Goal: Task Accomplishment & Management: Complete application form

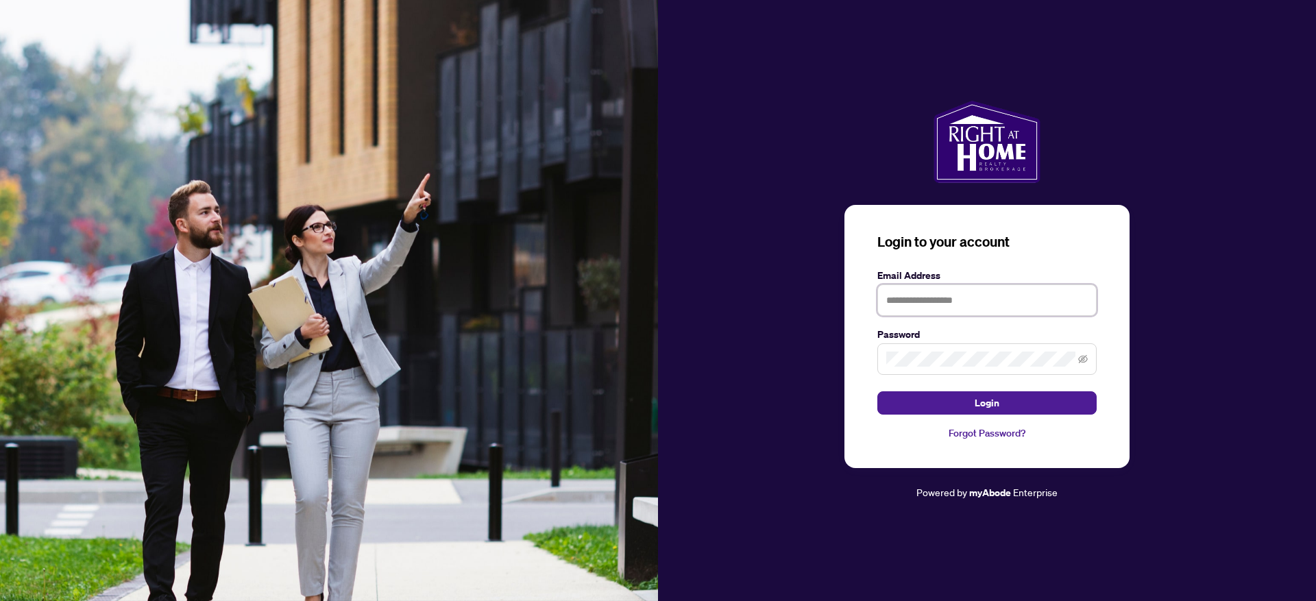
click at [947, 300] on input "text" at bounding box center [986, 300] width 219 height 32
type input "**********"
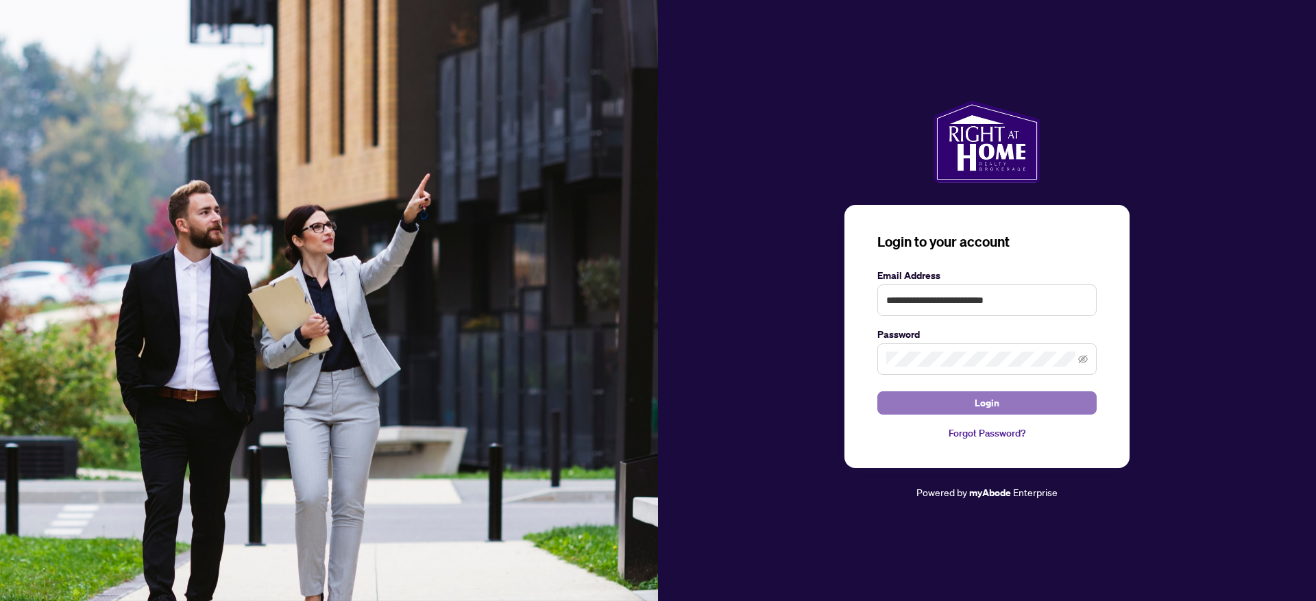
click at [1010, 404] on button "Login" at bounding box center [986, 402] width 219 height 23
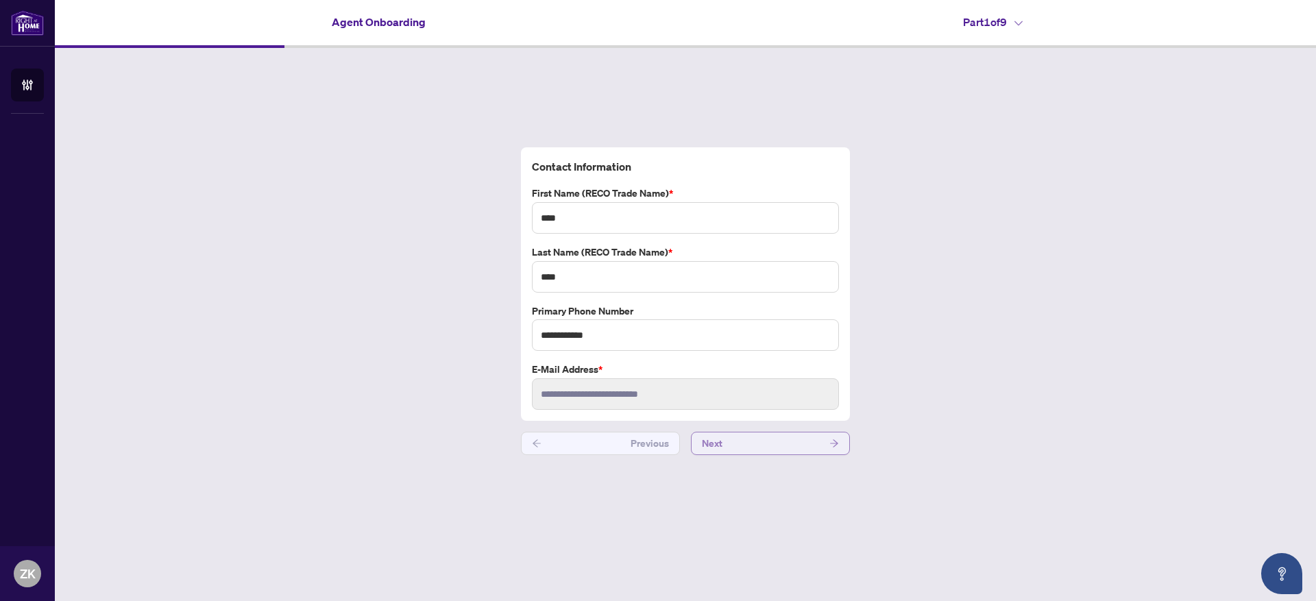
click at [736, 439] on button "Next" at bounding box center [770, 443] width 159 height 23
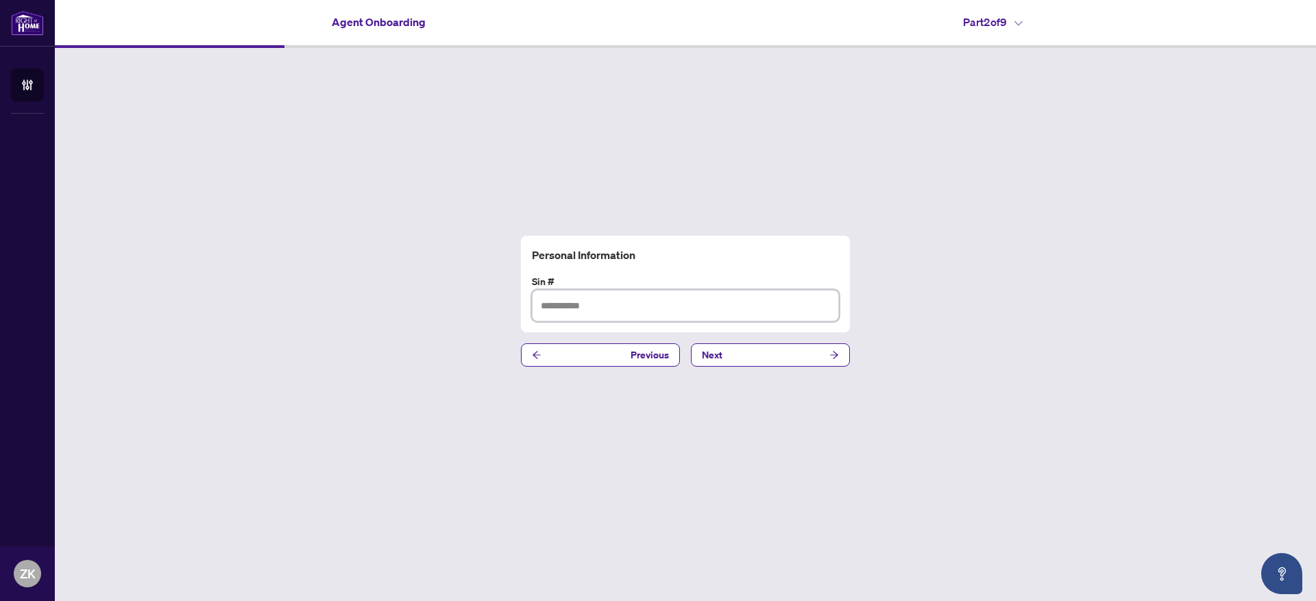
click at [635, 306] on input "text" at bounding box center [685, 306] width 307 height 32
type input "*********"
click at [768, 345] on button "Next" at bounding box center [770, 354] width 159 height 23
click at [648, 310] on input "text" at bounding box center [685, 306] width 307 height 32
paste input "**********"
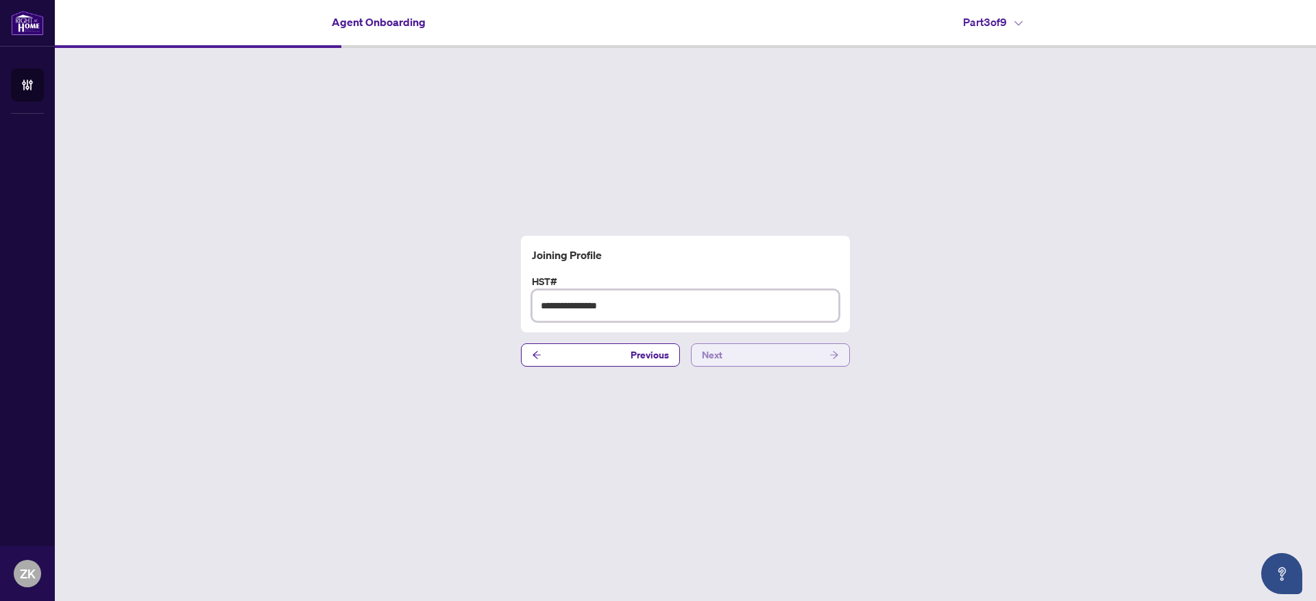
type input "**********"
click at [718, 353] on span "Next" at bounding box center [712, 355] width 21 height 22
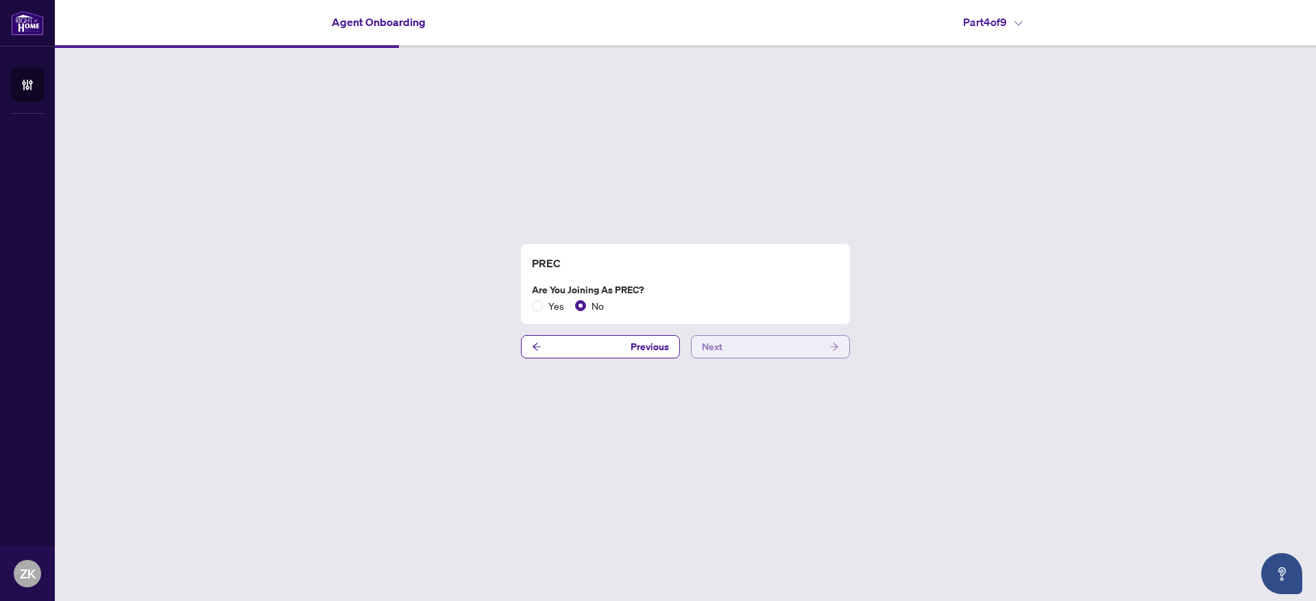
click at [693, 348] on button "Next" at bounding box center [770, 346] width 159 height 23
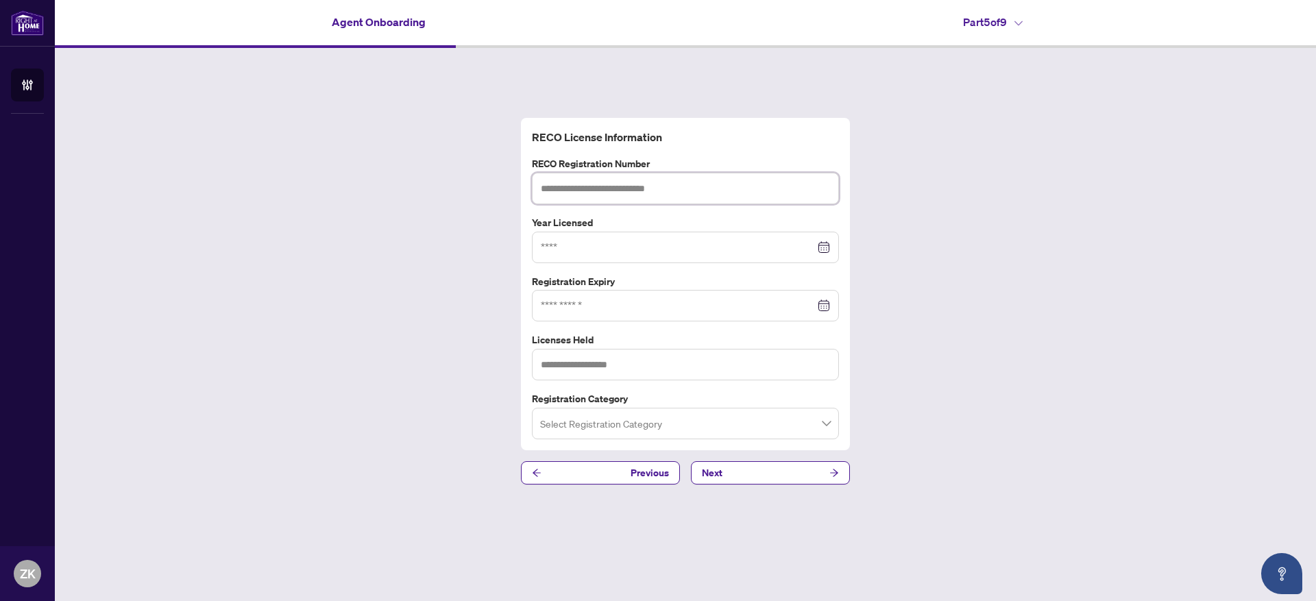
click at [655, 191] on input "text" at bounding box center [685, 189] width 307 height 32
click at [825, 242] on div at bounding box center [685, 247] width 289 height 15
type input "*******"
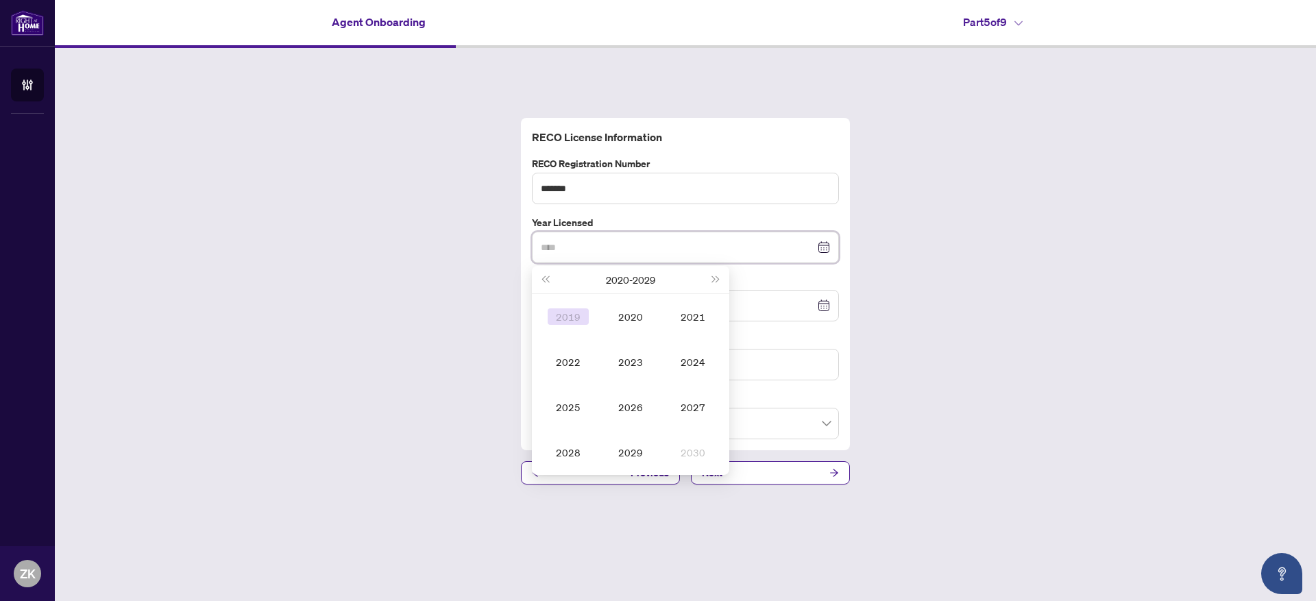
type input "****"
click at [551, 282] on button "Last year (Control + left)" at bounding box center [544, 279] width 15 height 27
type input "****"
click at [696, 404] on div "2017" at bounding box center [692, 407] width 41 height 16
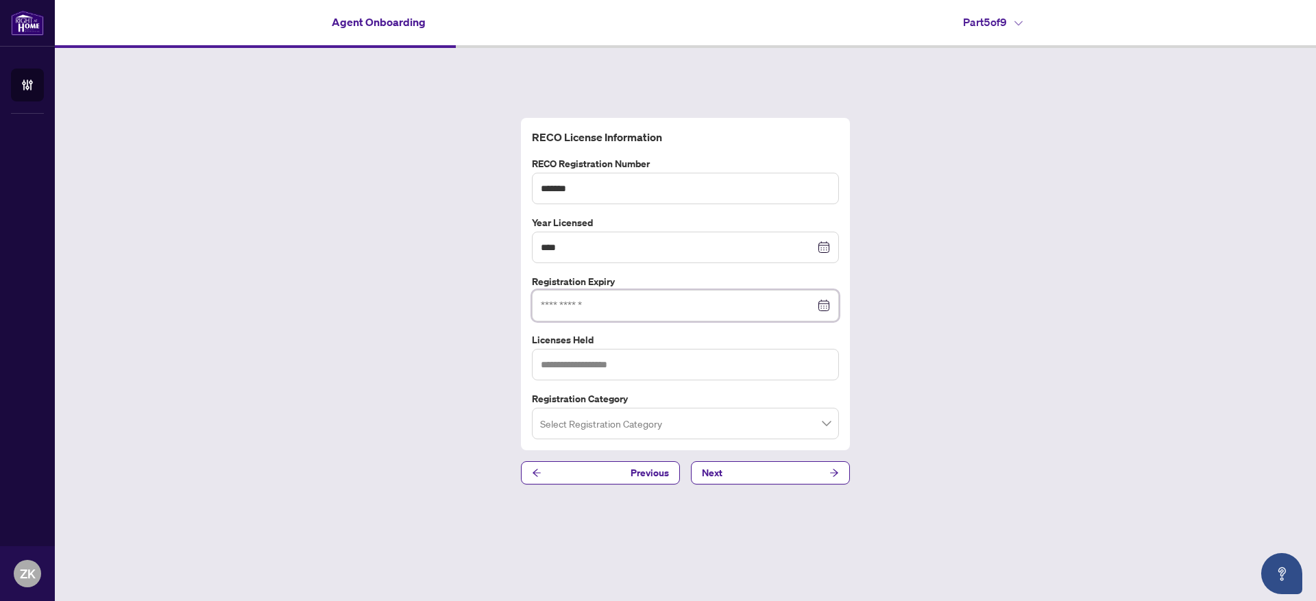
click at [727, 305] on input at bounding box center [678, 305] width 274 height 15
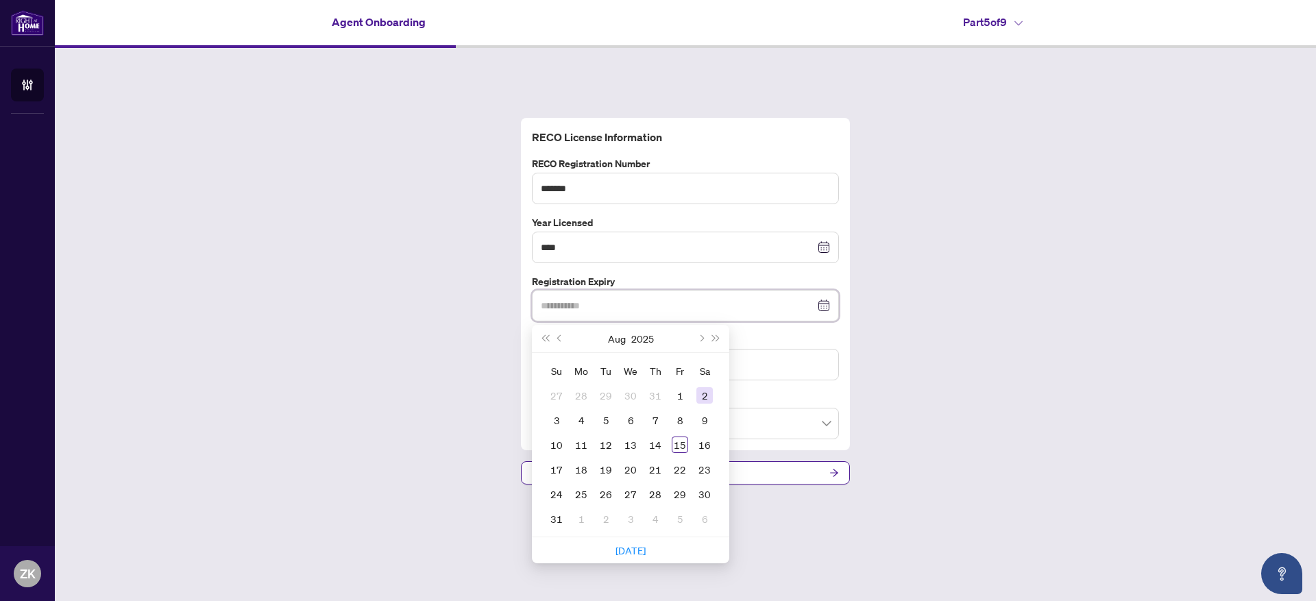
type input "**********"
click at [718, 339] on span "Next year (Control + right)" at bounding box center [716, 338] width 7 height 7
type input "**********"
click at [686, 444] on div "14" at bounding box center [680, 445] width 16 height 16
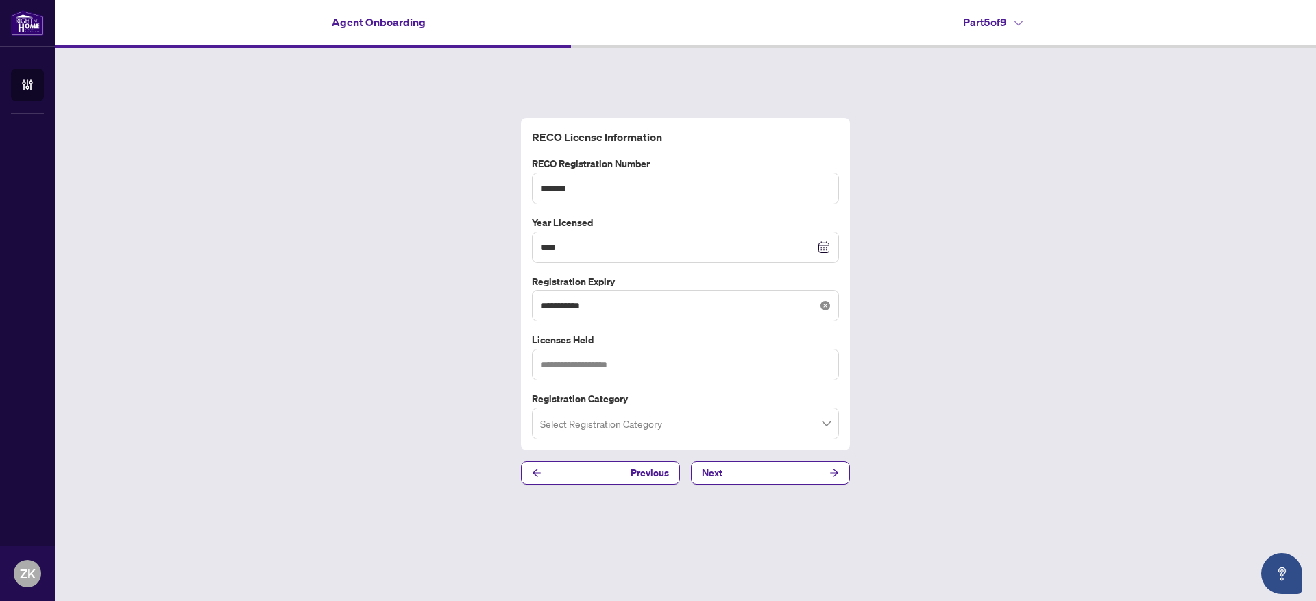
click at [822, 304] on icon "close-circle" at bounding box center [826, 306] width 10 height 10
click at [825, 308] on div at bounding box center [685, 305] width 289 height 15
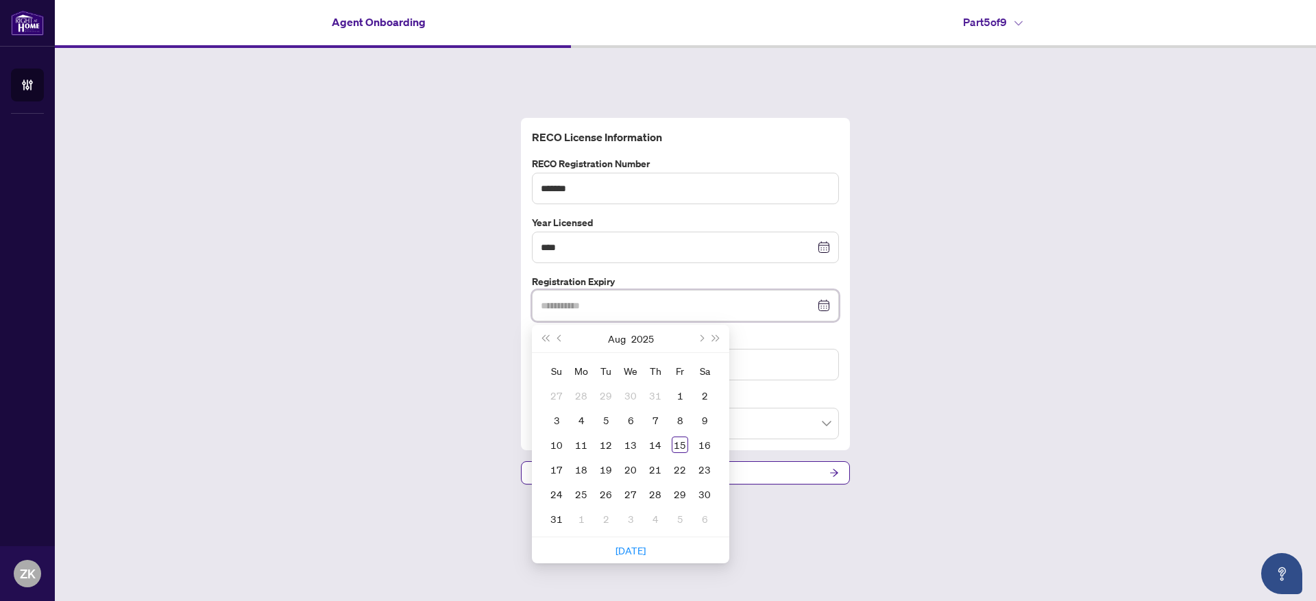
type input "**********"
click at [703, 341] on button "Next month (PageDown)" at bounding box center [700, 338] width 15 height 27
type input "**********"
click at [565, 451] on td "14" at bounding box center [556, 445] width 25 height 25
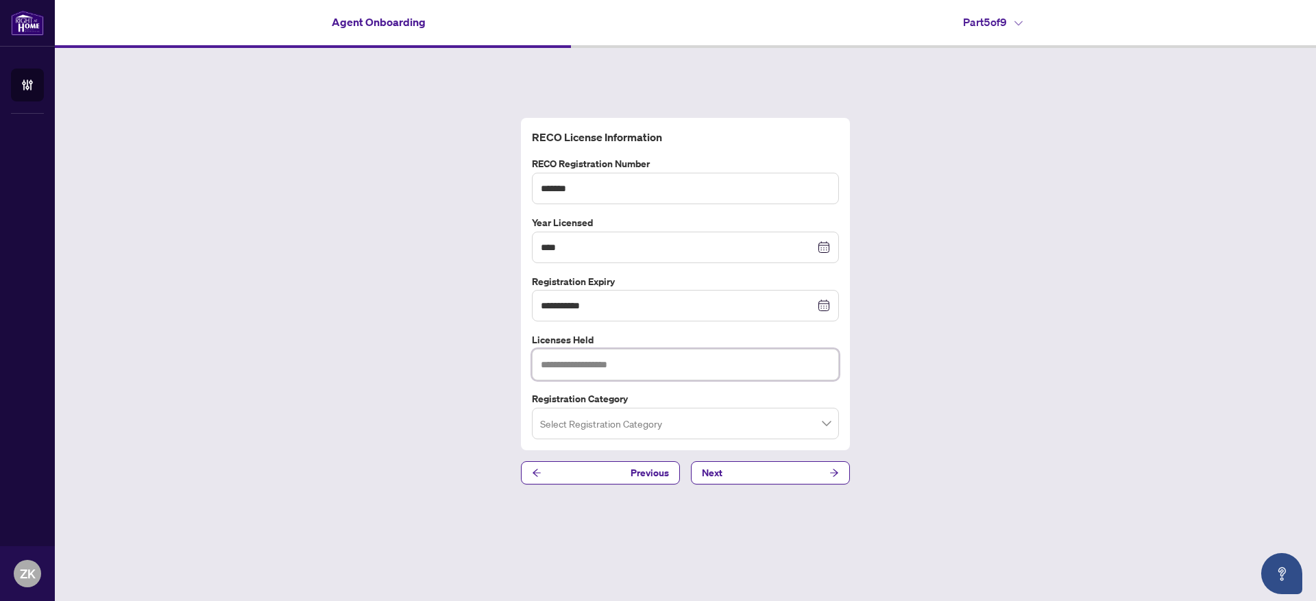
click at [621, 367] on input "text" at bounding box center [685, 365] width 307 height 32
click at [649, 421] on input "search" at bounding box center [679, 426] width 278 height 30
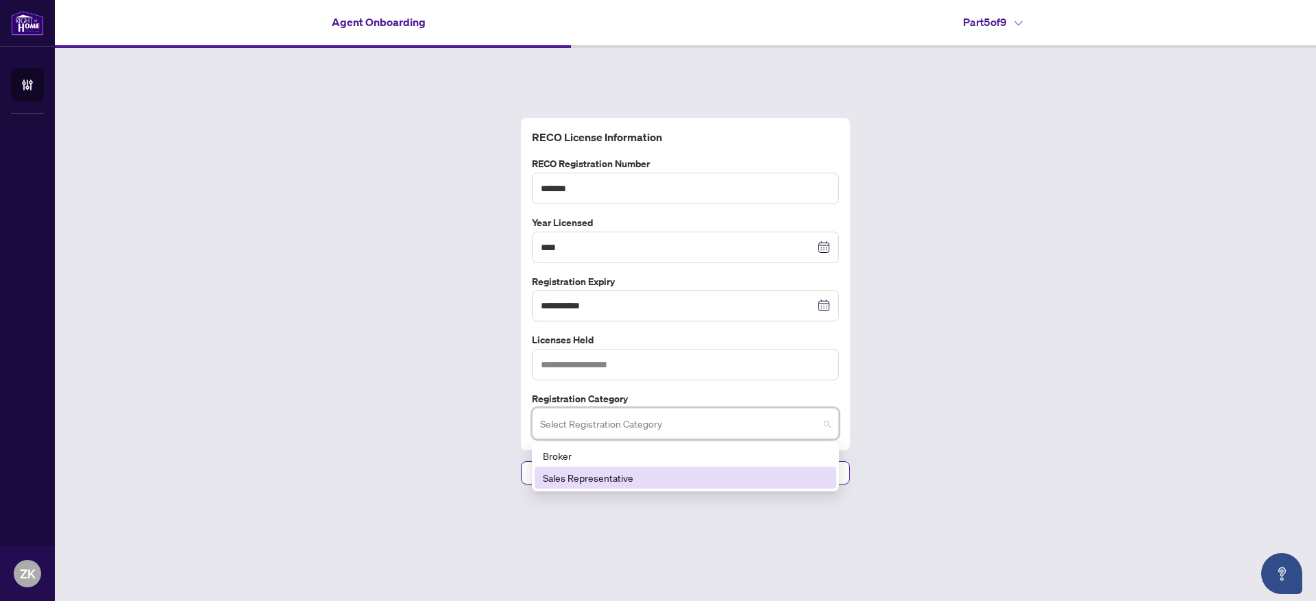
click at [640, 479] on div "Sales Representative" at bounding box center [685, 477] width 285 height 15
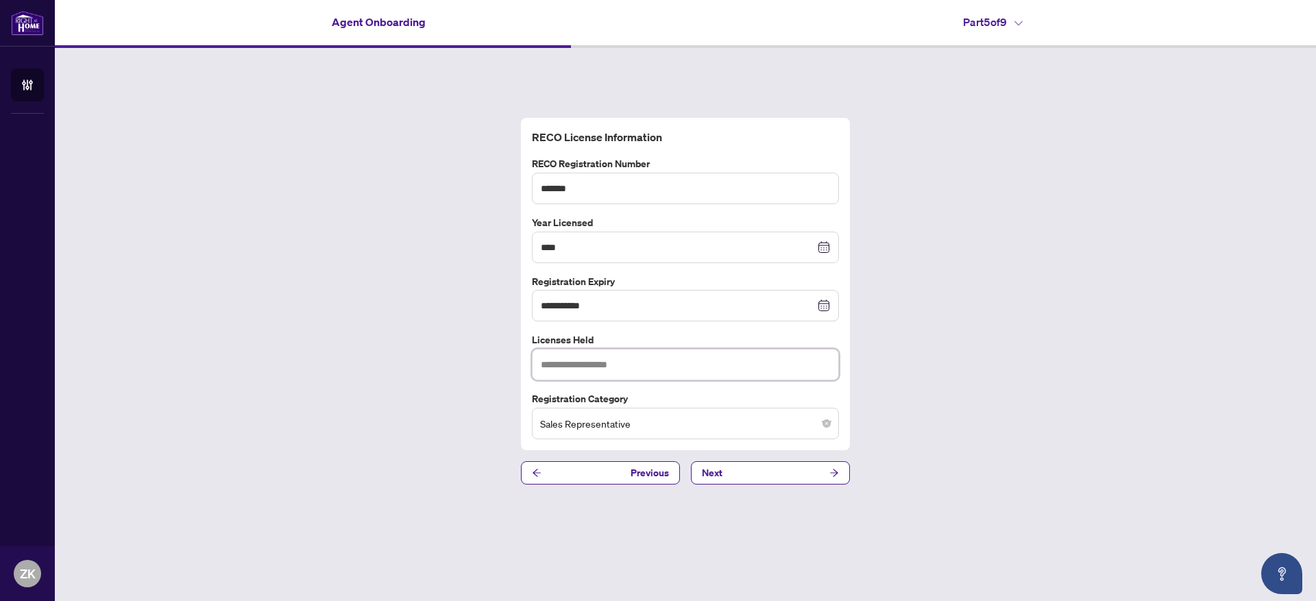
click at [668, 368] on input "text" at bounding box center [685, 365] width 307 height 32
type input "****"
click at [834, 470] on icon "arrow-right" at bounding box center [834, 473] width 10 height 10
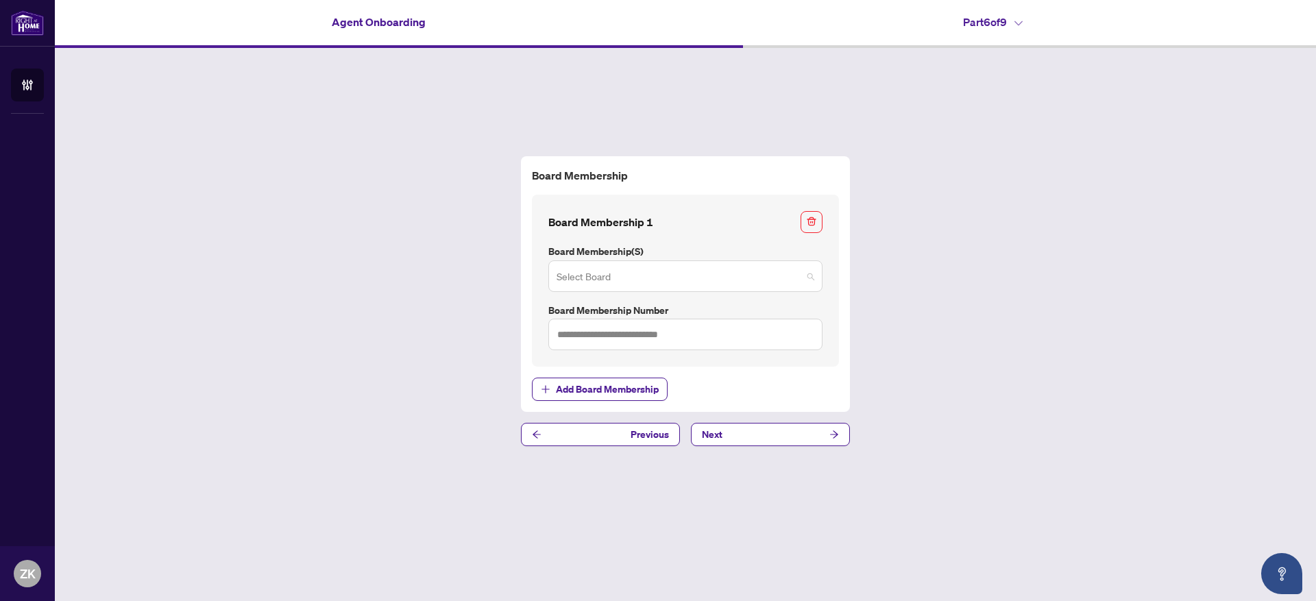
click at [816, 282] on div "Select Board" at bounding box center [685, 276] width 274 height 32
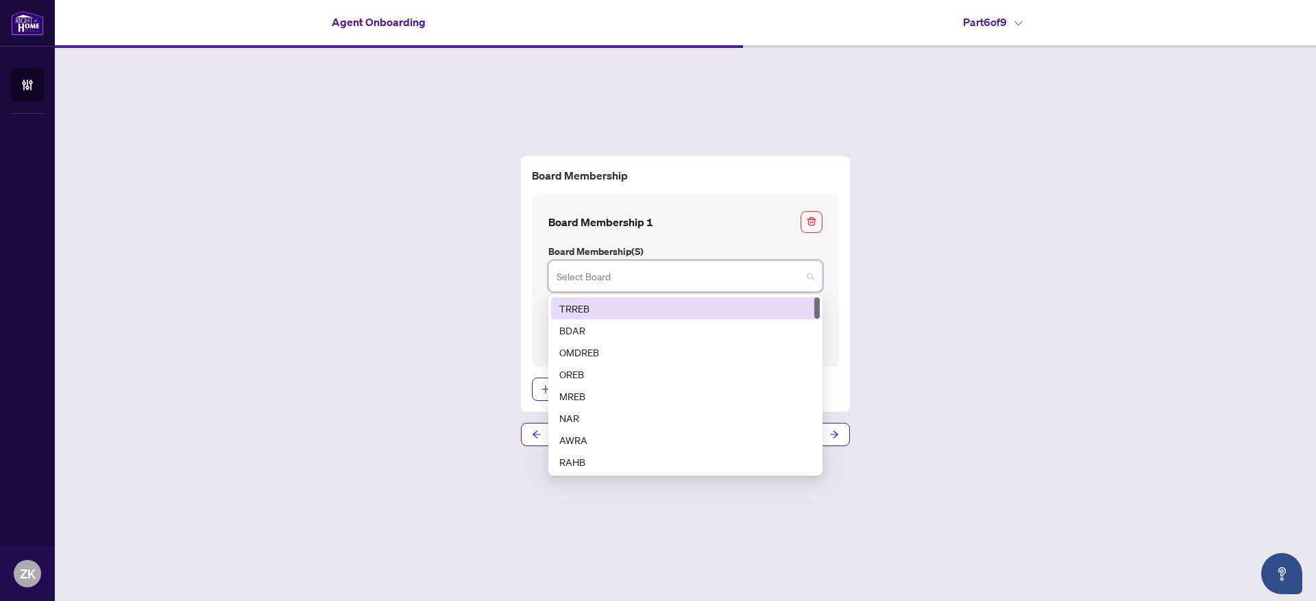
click at [743, 311] on div "TRREB" at bounding box center [685, 308] width 252 height 15
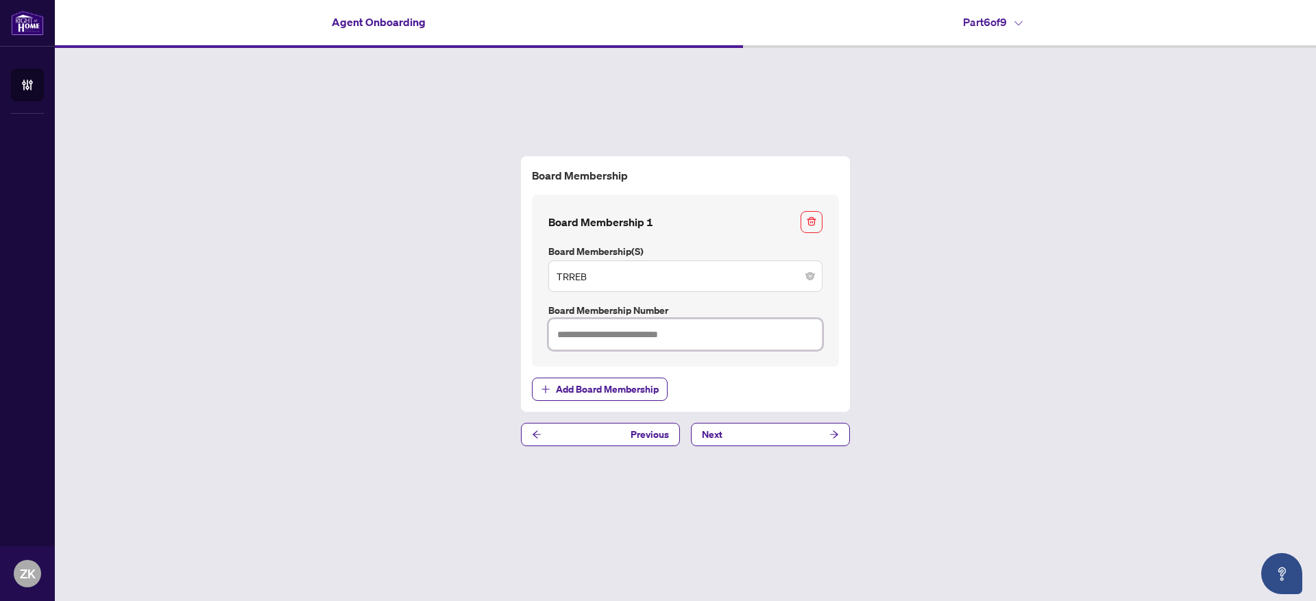
click at [726, 332] on input "text" at bounding box center [685, 335] width 274 height 32
type input "*******"
click at [757, 432] on button "Next" at bounding box center [770, 434] width 159 height 23
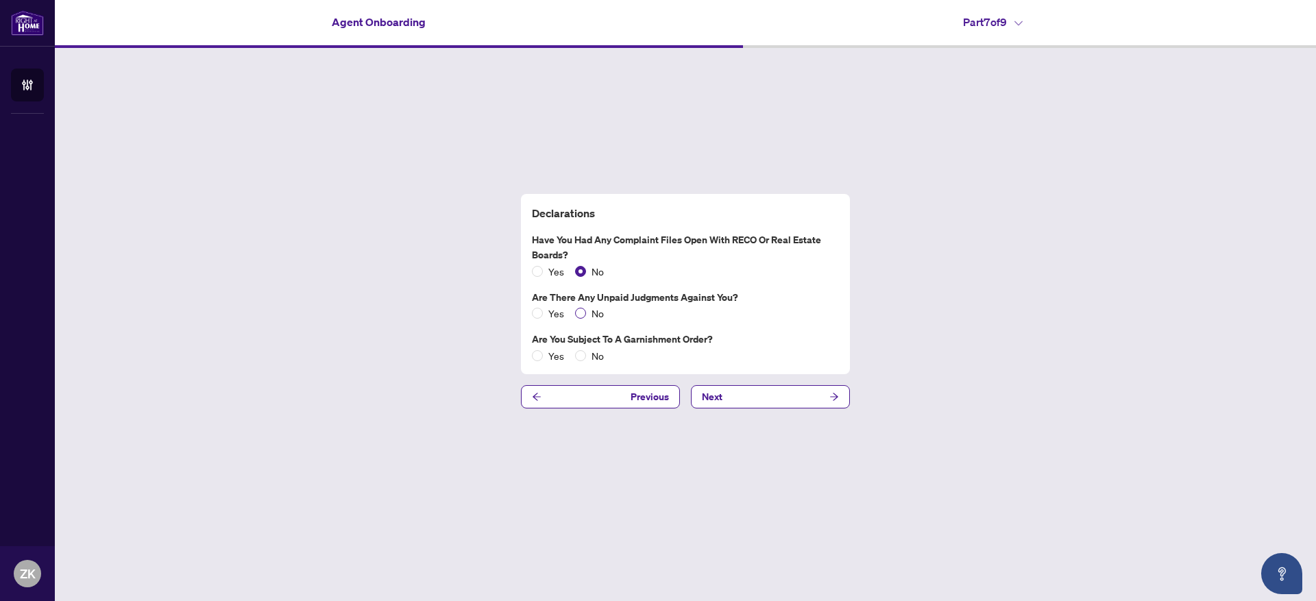
click at [587, 315] on span "No" at bounding box center [597, 313] width 23 height 15
click at [590, 356] on span "No" at bounding box center [597, 355] width 23 height 15
click at [713, 399] on span "Next" at bounding box center [712, 397] width 21 height 22
click at [779, 396] on button "Next" at bounding box center [770, 396] width 159 height 23
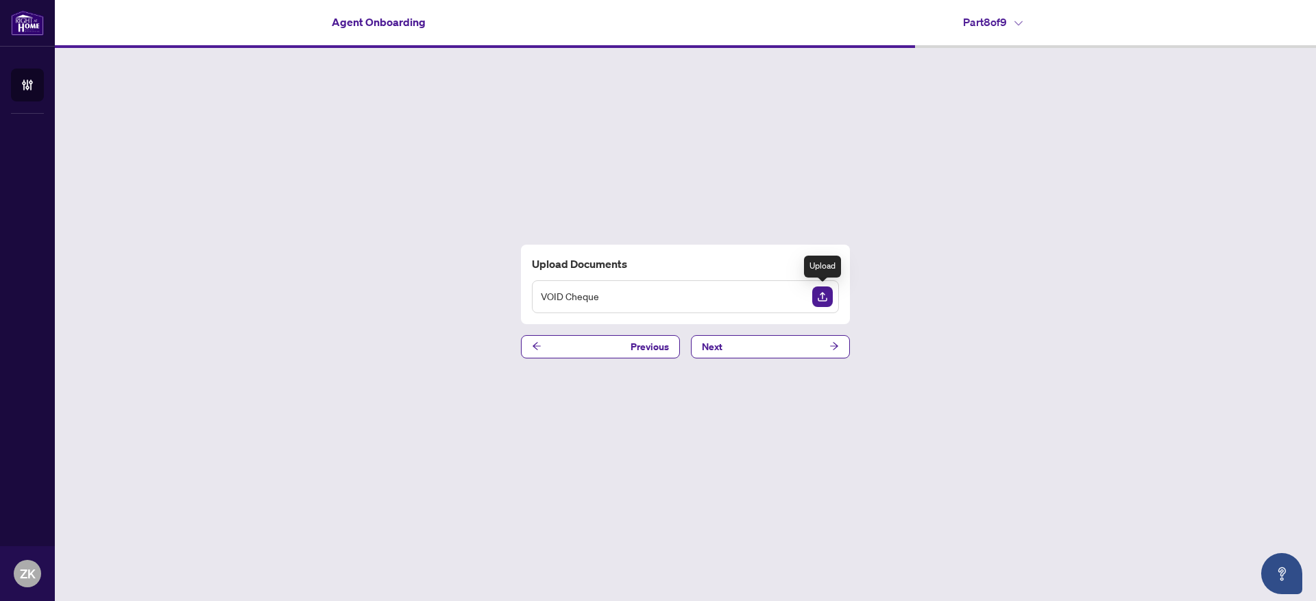
click at [823, 302] on img "Upload Document" at bounding box center [822, 297] width 21 height 21
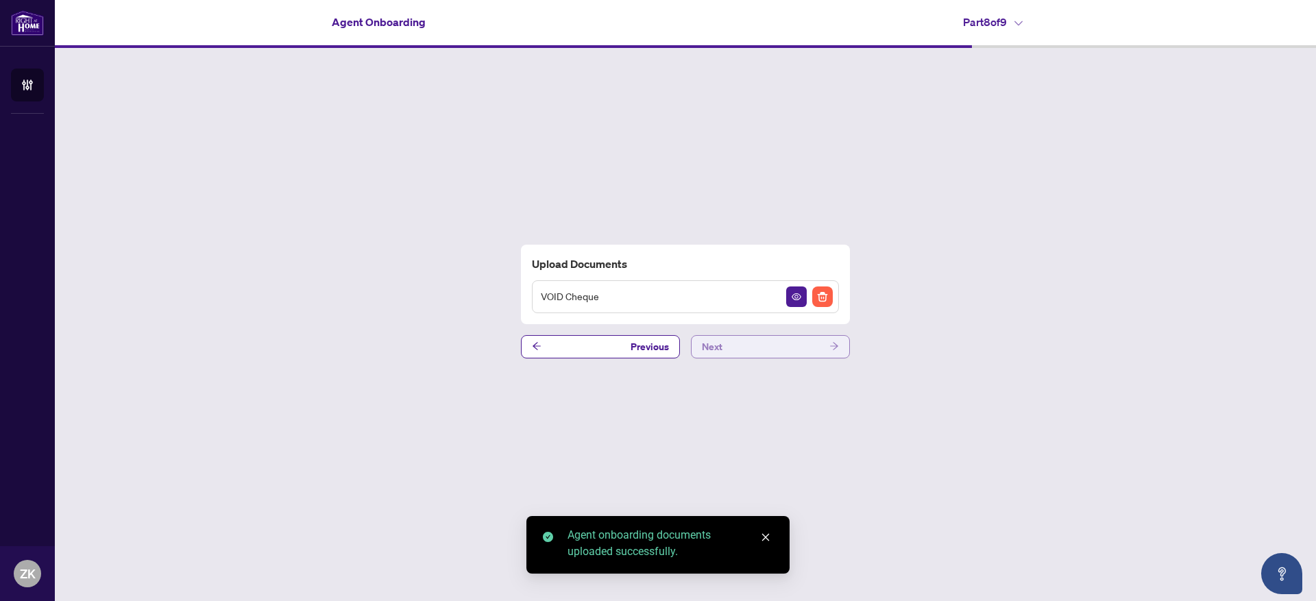
click at [808, 343] on button "Next" at bounding box center [770, 346] width 159 height 23
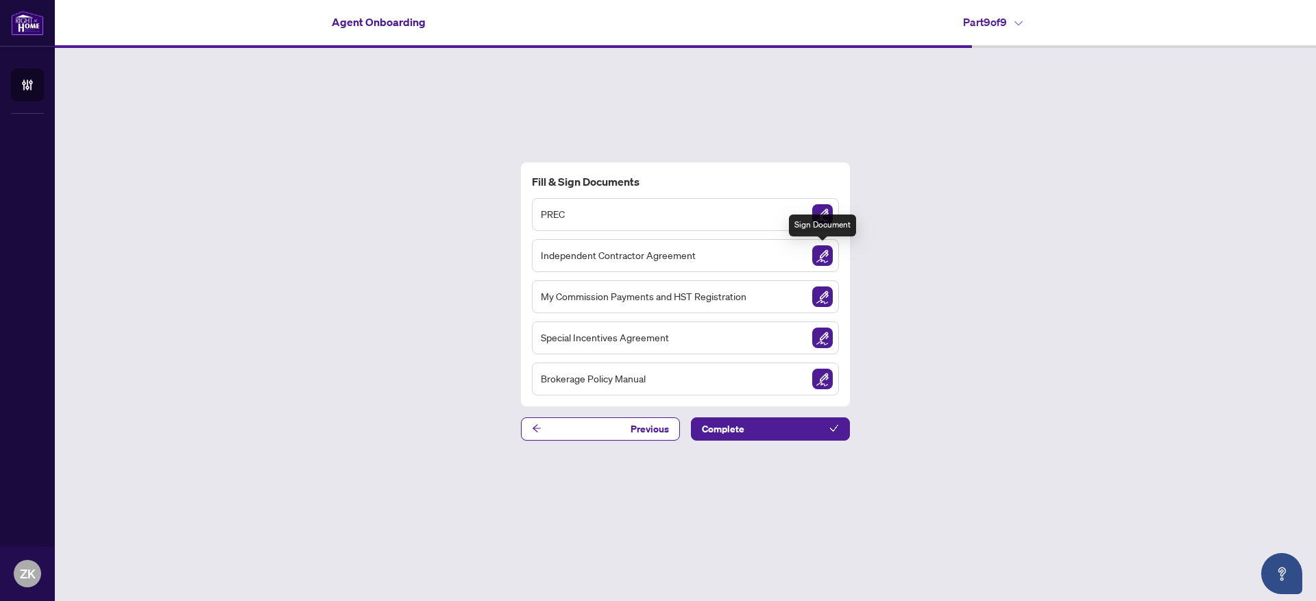
click at [823, 256] on img "Sign Document" at bounding box center [822, 255] width 21 height 21
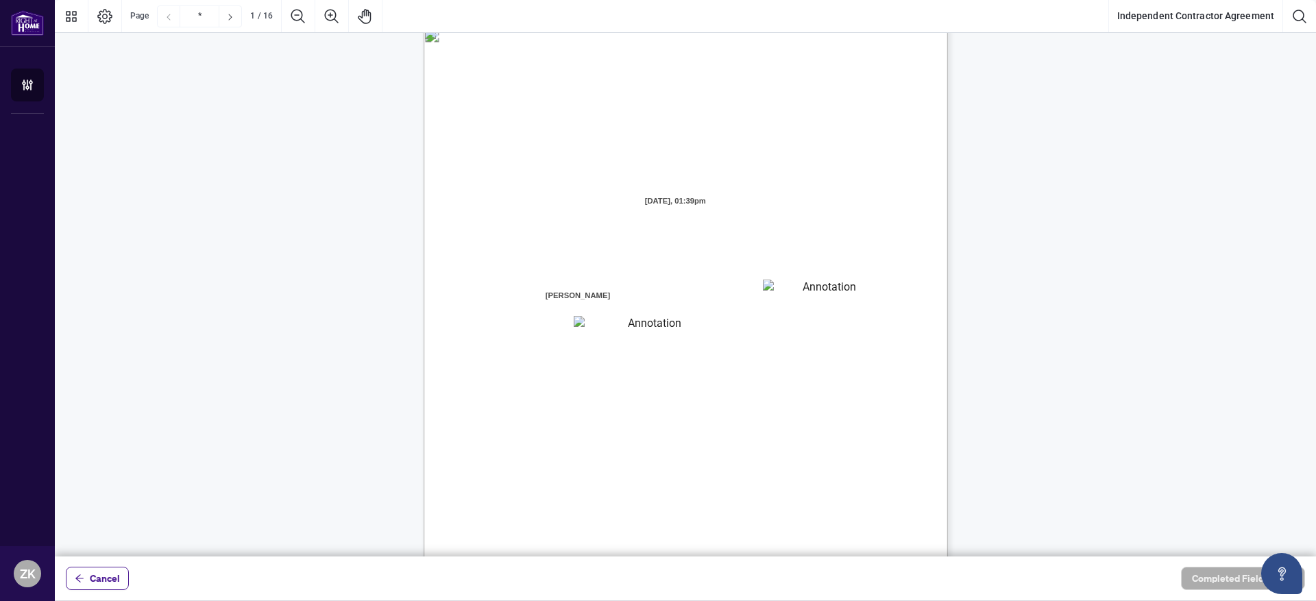
scroll to position [21, 0]
click at [797, 297] on textarea "01K2N8J2K9V0CNN3QD7ZAQM3NS" at bounding box center [824, 289] width 122 height 21
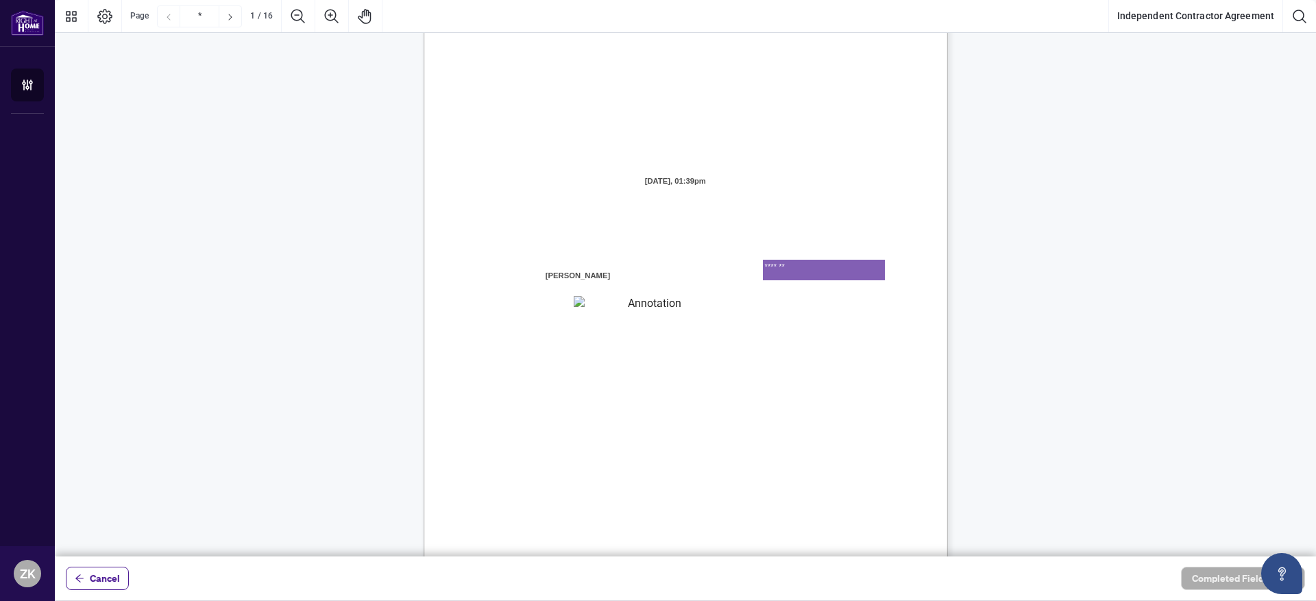
type textarea "*******"
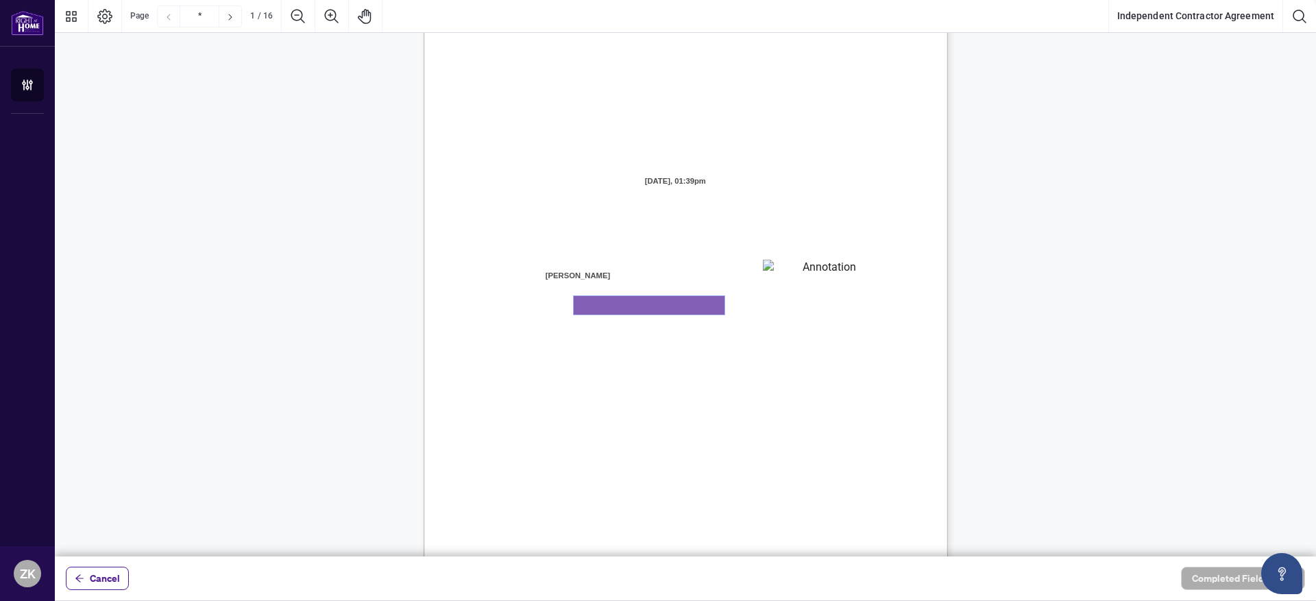
click at [640, 311] on textarea "01K2N8J7ZRE9S7PKC3TK958VZ8" at bounding box center [649, 305] width 151 height 19
type textarea "*********"
click at [683, 389] on div "INDEPENDENT CONTRACTOR AGREEMENT THIS AGREEMENT is made as of (the “Effective D…" at bounding box center [751, 431] width 655 height 849
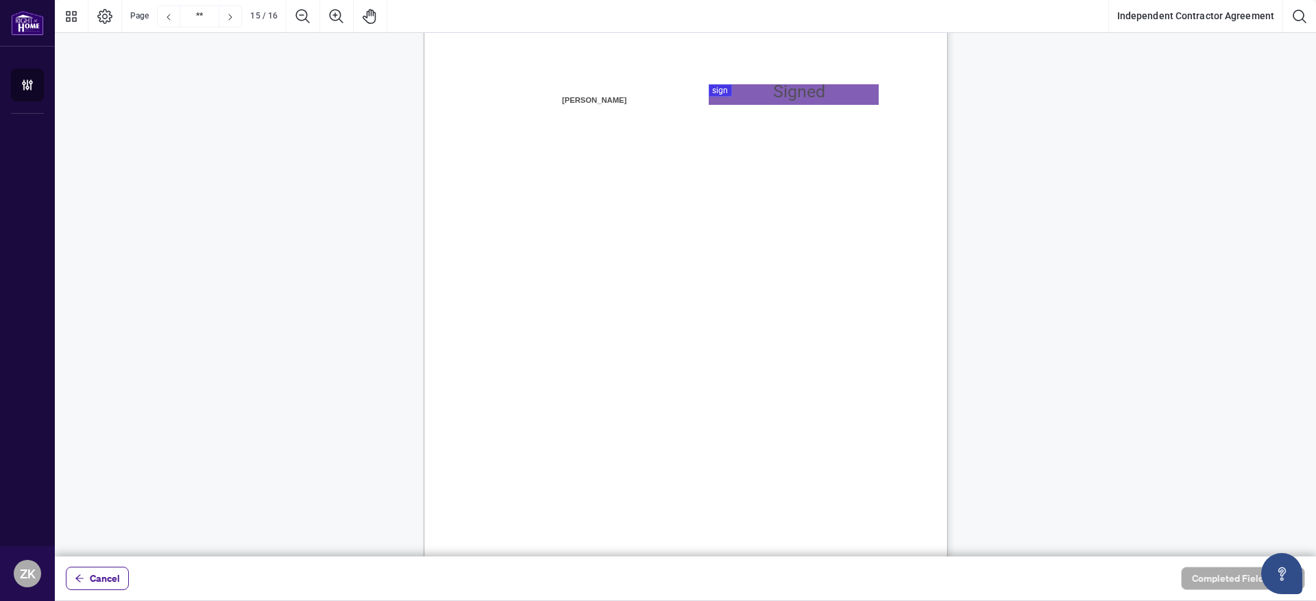
type input "**"
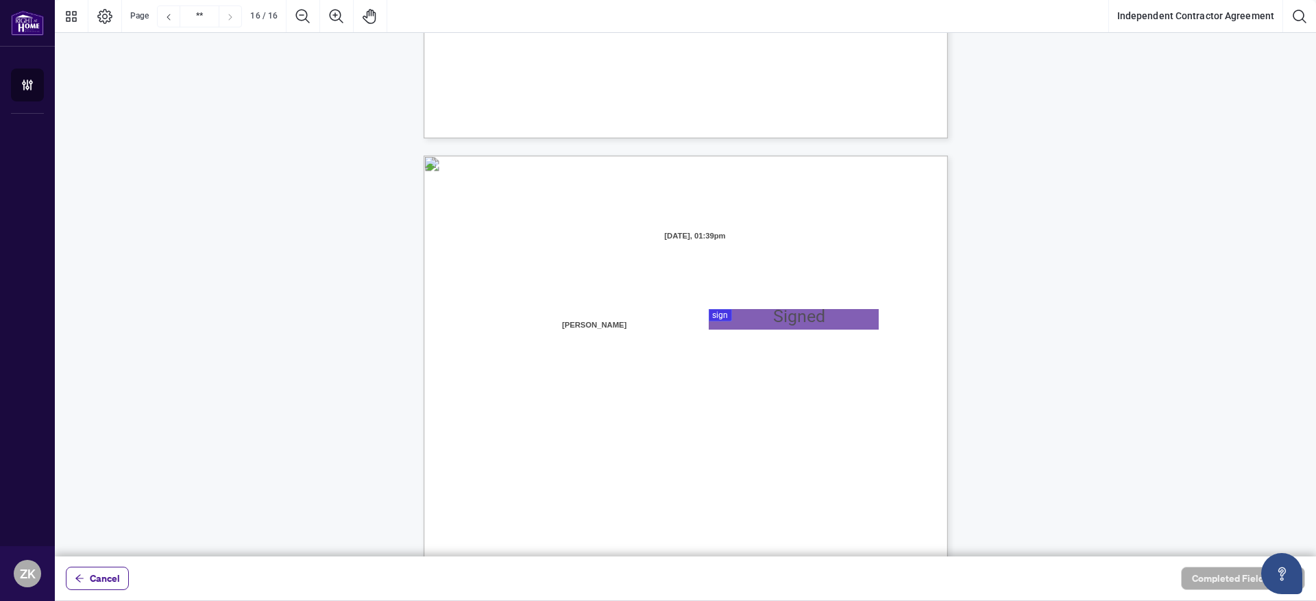
scroll to position [10300, 0]
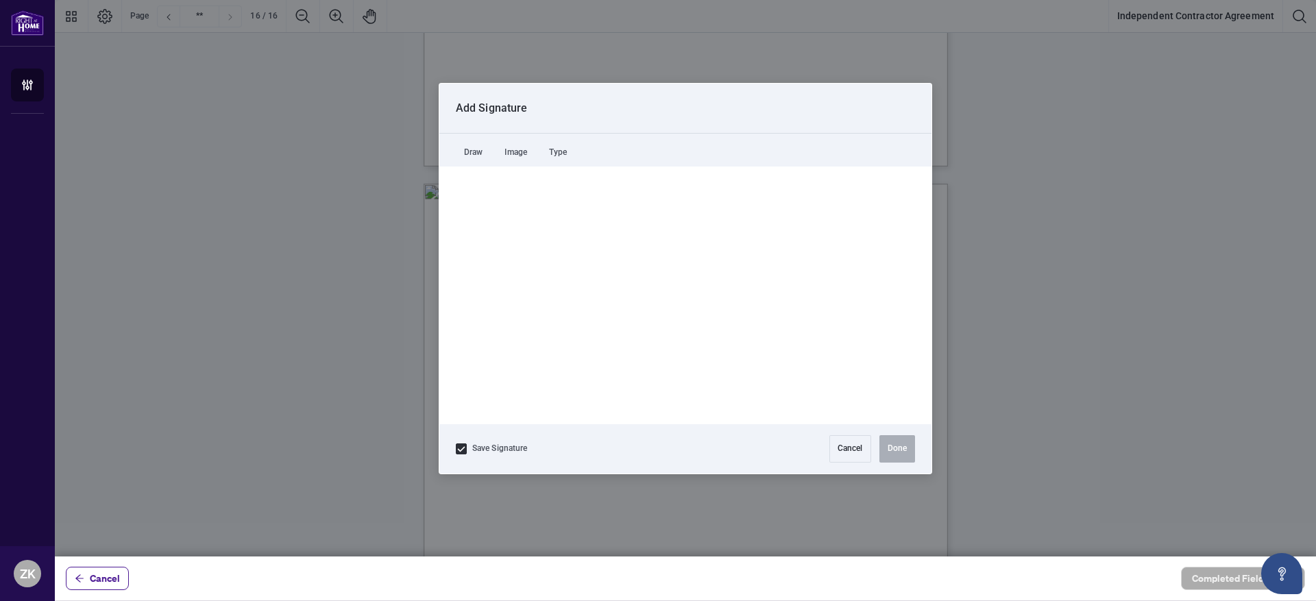
click at [749, 348] on div at bounding box center [685, 278] width 1261 height 557
drag, startPoint x: 542, startPoint y: 247, endPoint x: 567, endPoint y: 282, distance: 42.8
click at [547, 291] on icon "Drawing canvas" at bounding box center [686, 295] width 410 height 169
drag, startPoint x: 610, startPoint y: 248, endPoint x: 618, endPoint y: 288, distance: 40.5
click at [618, 288] on icon "Drawing canvas" at bounding box center [686, 295] width 410 height 169
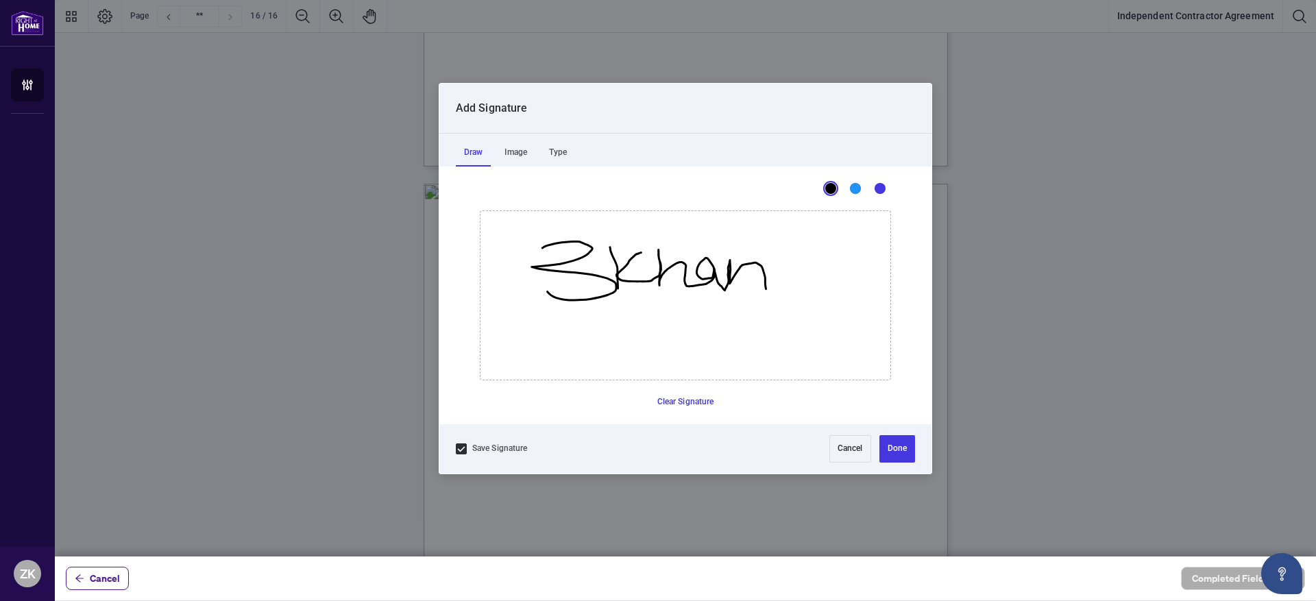
drag, startPoint x: 635, startPoint y: 254, endPoint x: 768, endPoint y: 288, distance: 137.2
click at [766, 289] on icon "Drawing canvas" at bounding box center [686, 295] width 410 height 169
click at [892, 441] on button "Done" at bounding box center [898, 448] width 36 height 27
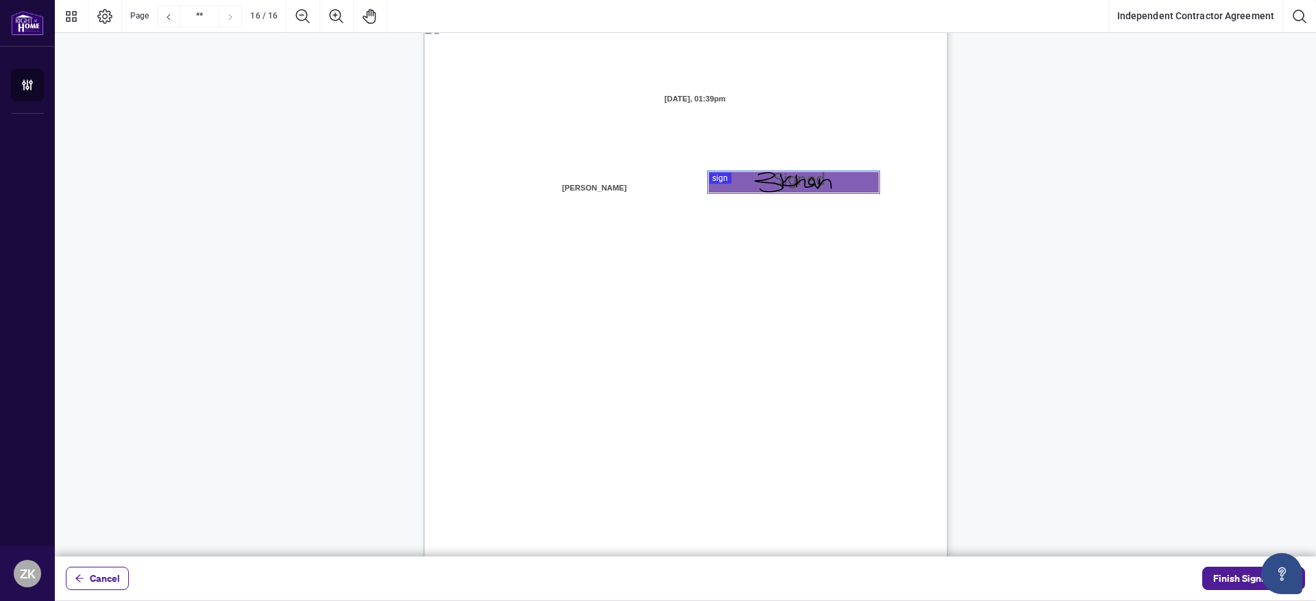
scroll to position [10466, 0]
click at [1224, 580] on span "Finish Signing" at bounding box center [1244, 579] width 62 height 22
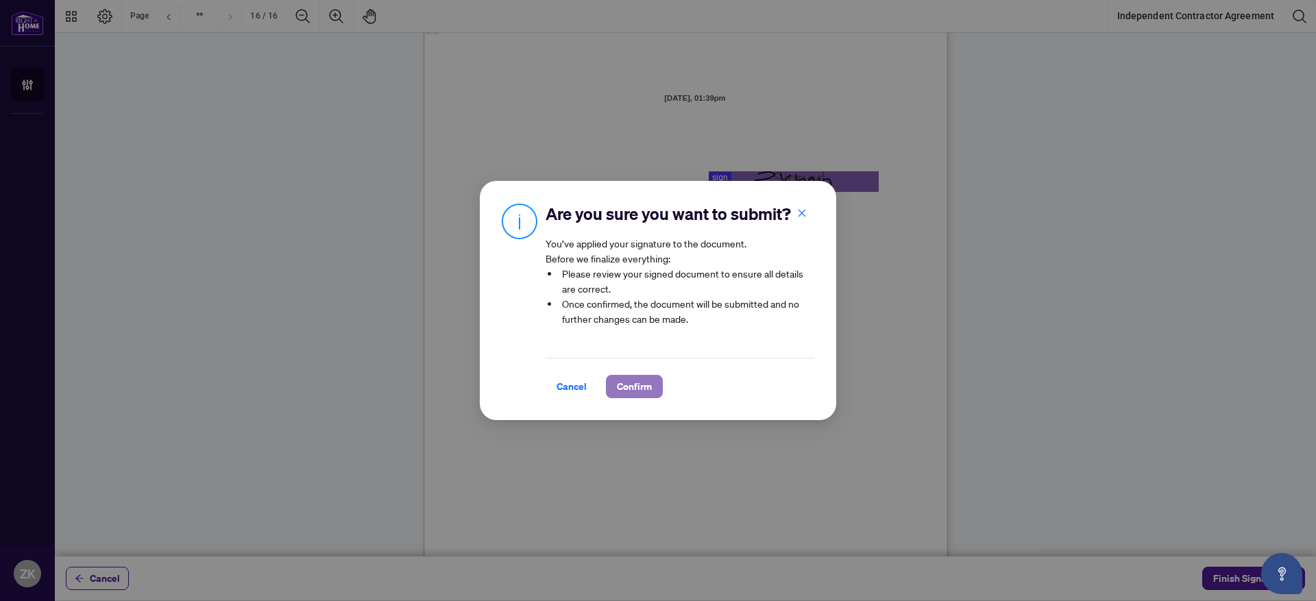
click at [647, 384] on button "Confirm" at bounding box center [634, 386] width 57 height 23
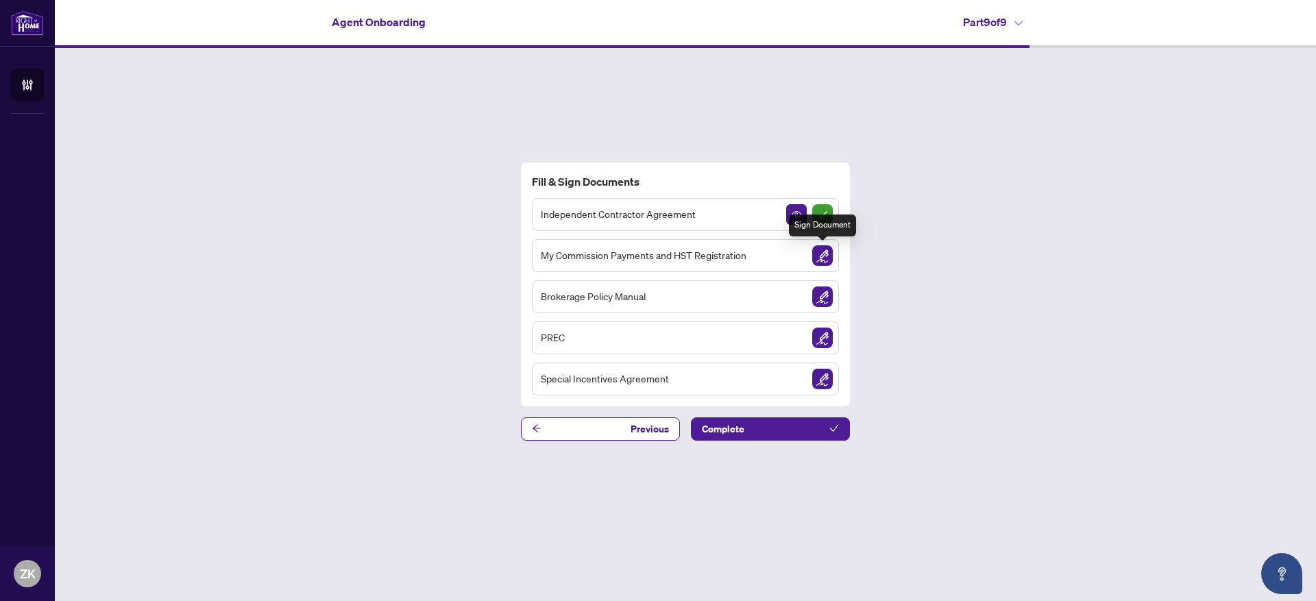
click at [827, 261] on img "Sign Document" at bounding box center [822, 255] width 21 height 21
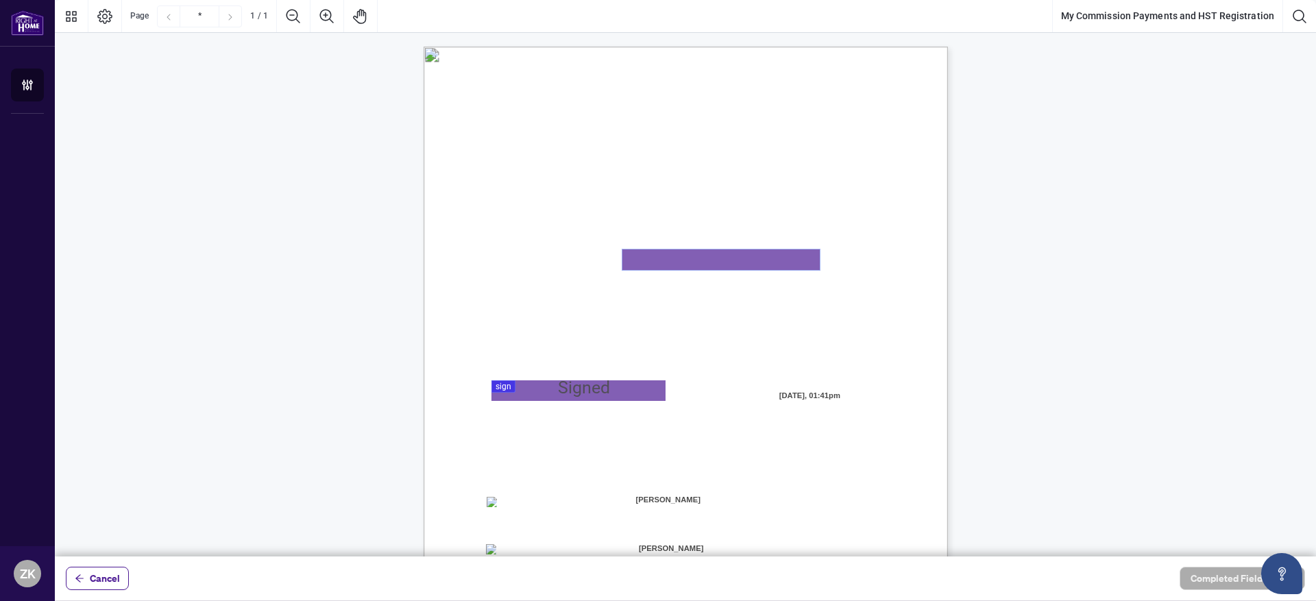
click at [714, 266] on textarea "01K2N8MKQDJBXE81ST9XY5E373" at bounding box center [720, 260] width 197 height 21
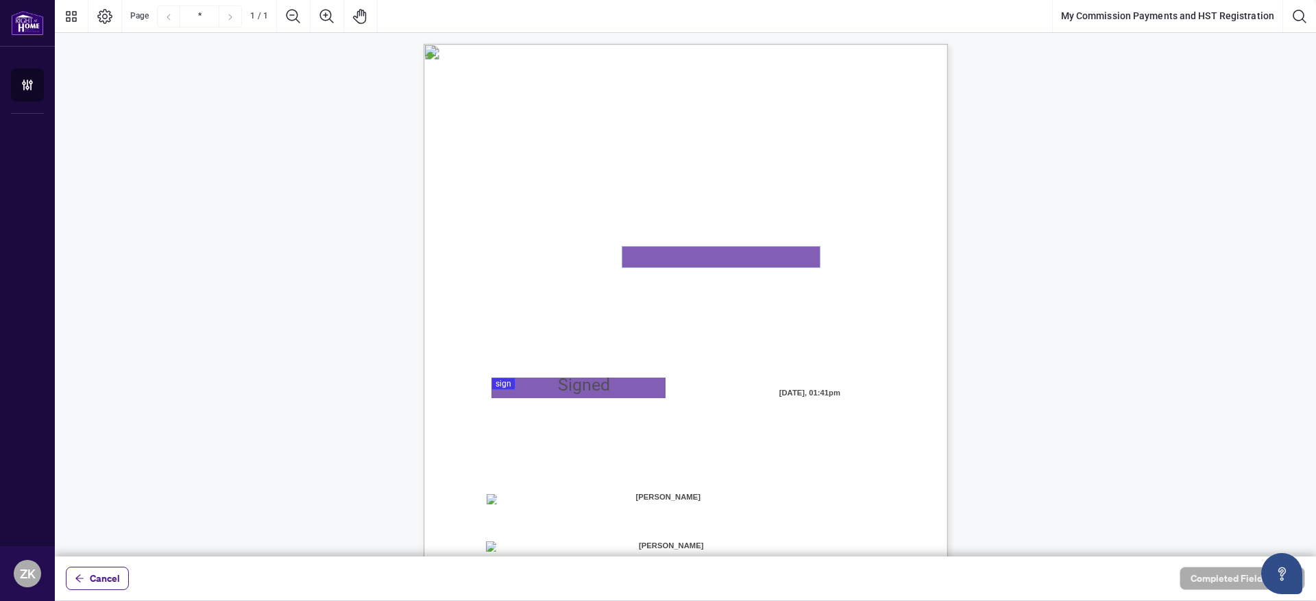
paste textarea "**********"
type textarea "**********"
click at [600, 389] on div at bounding box center [685, 278] width 1261 height 557
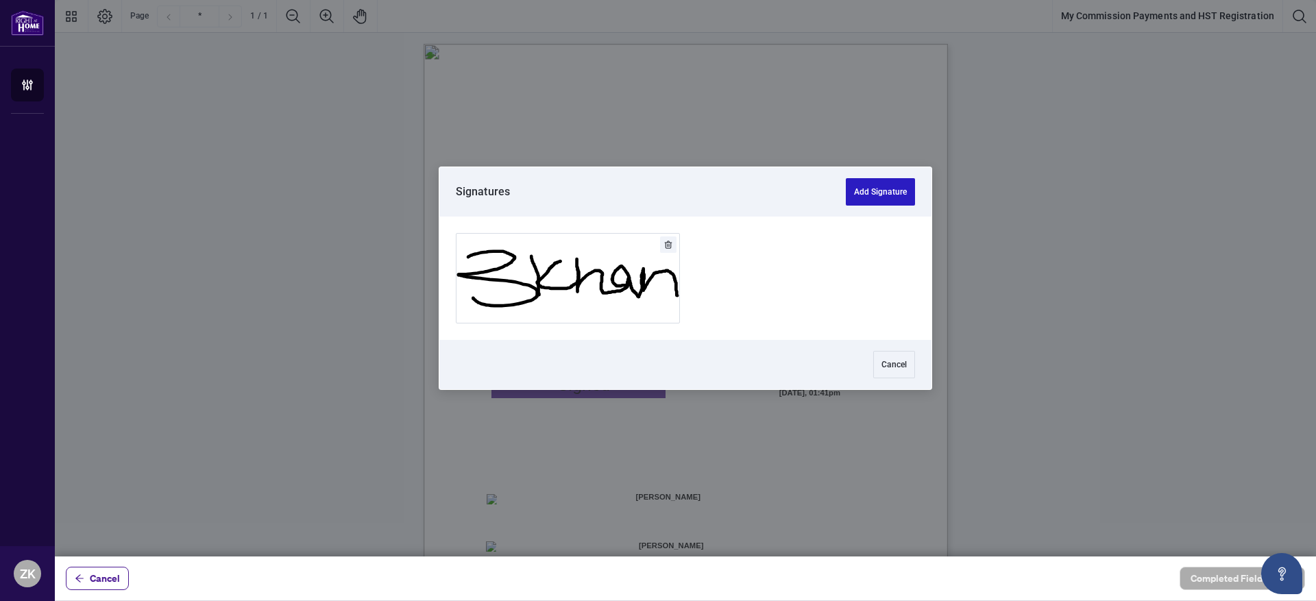
click at [856, 195] on button "Add Signature" at bounding box center [880, 191] width 69 height 27
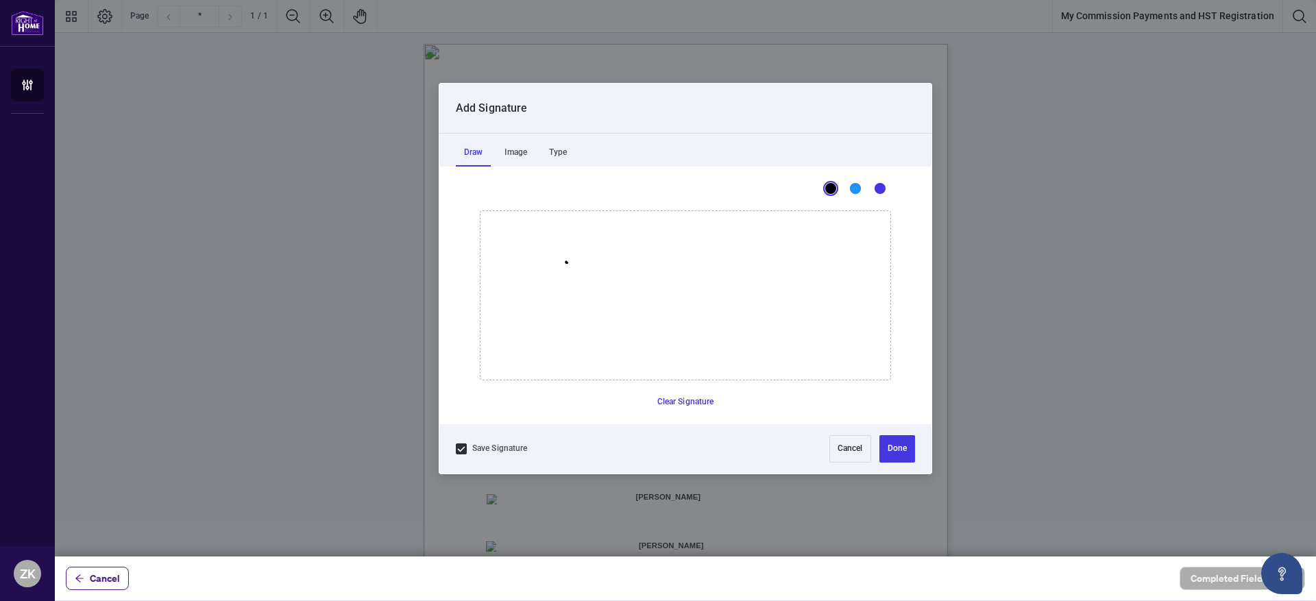
click at [566, 262] on icon "Drawing canvas" at bounding box center [686, 295] width 410 height 169
drag, startPoint x: 567, startPoint y: 262, endPoint x: 600, endPoint y: 298, distance: 49.0
drag, startPoint x: 636, startPoint y: 277, endPoint x: 635, endPoint y: 293, distance: 15.8
click at [635, 293] on icon "Drawing canvas" at bounding box center [686, 295] width 410 height 169
drag, startPoint x: 638, startPoint y: 276, endPoint x: 766, endPoint y: 286, distance: 128.5
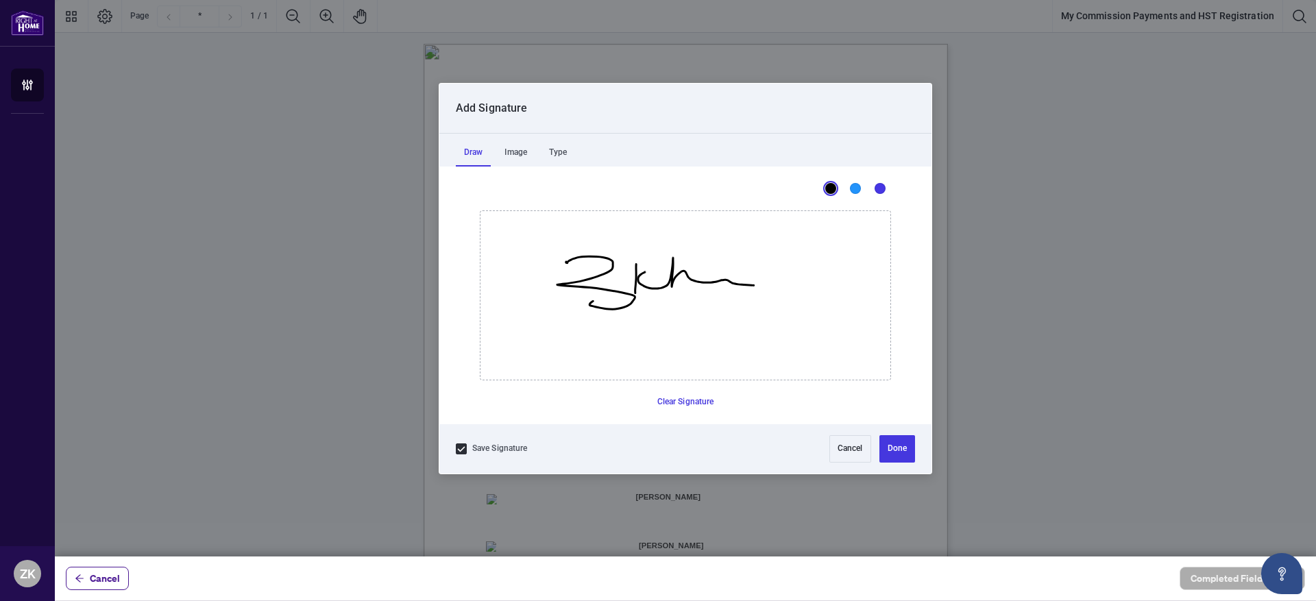
click at [766, 286] on icon "Drawing canvas" at bounding box center [686, 295] width 410 height 169
click at [894, 445] on button "Done" at bounding box center [898, 448] width 36 height 27
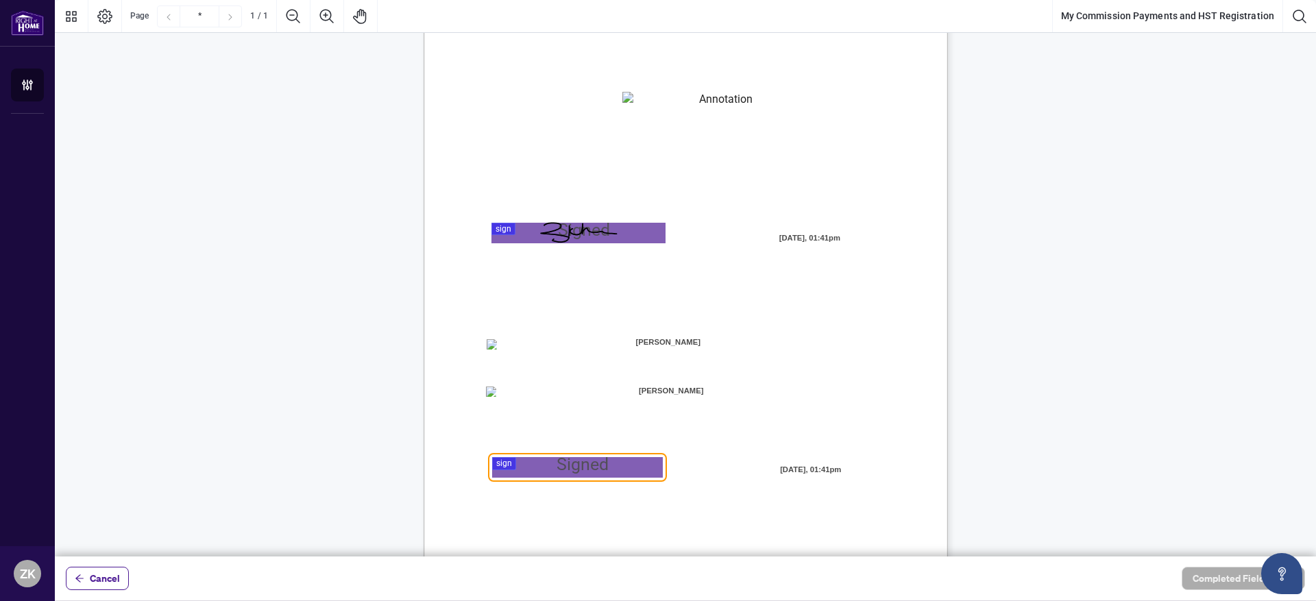
scroll to position [182, 0]
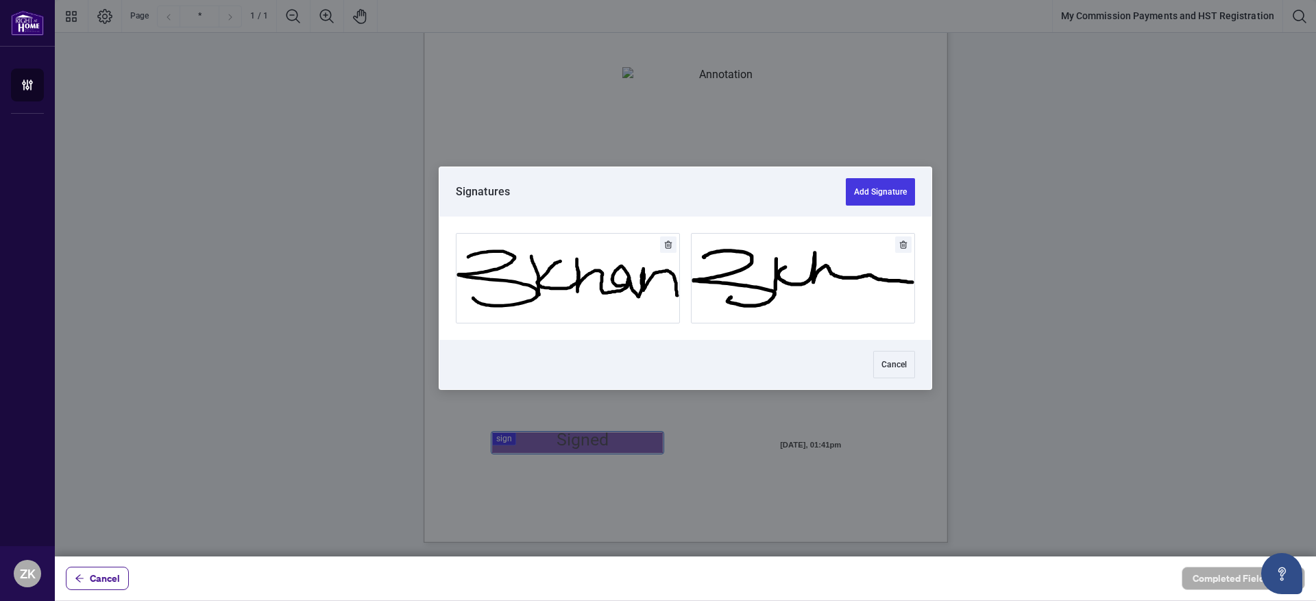
click at [598, 441] on div at bounding box center [685, 278] width 1261 height 557
click at [880, 197] on button "Add Signature" at bounding box center [880, 191] width 69 height 27
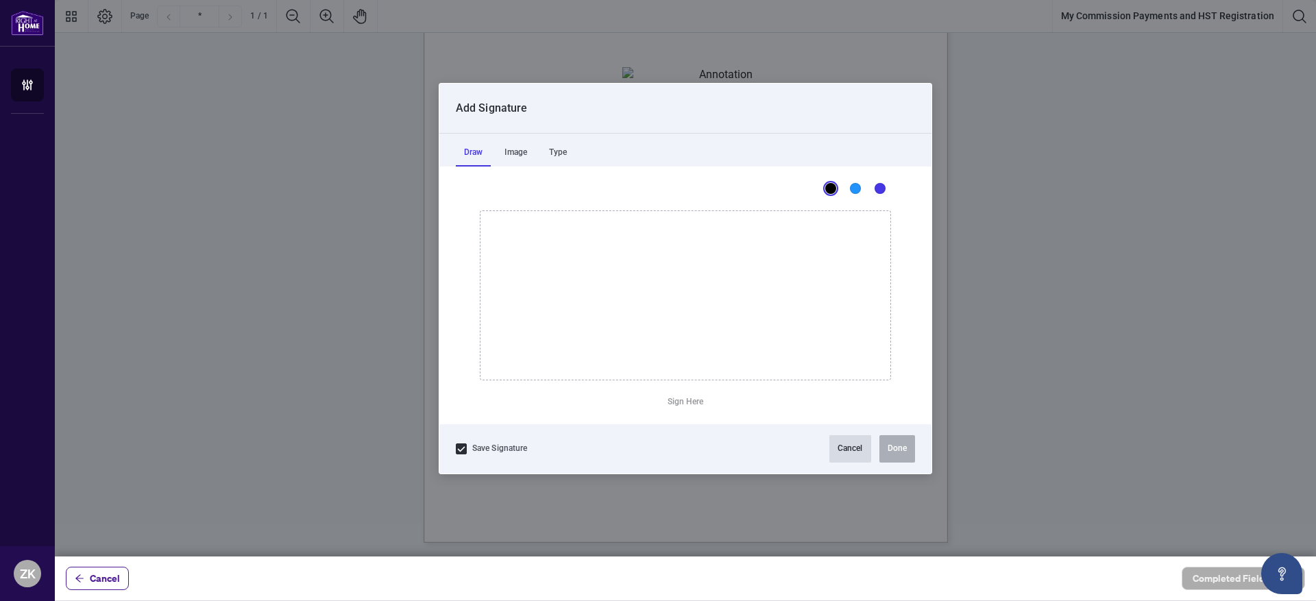
click at [851, 449] on button "Cancel" at bounding box center [850, 448] width 42 height 27
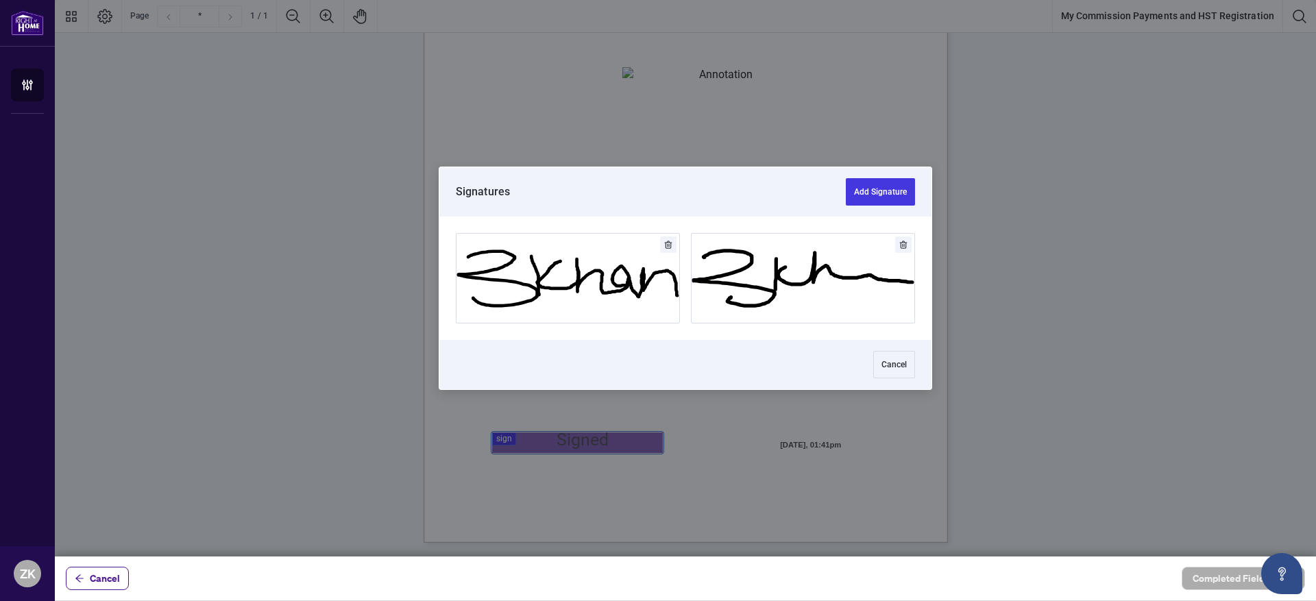
click at [575, 449] on div at bounding box center [685, 278] width 1261 height 557
click at [556, 293] on button "Add Signature" at bounding box center [568, 278] width 223 height 89
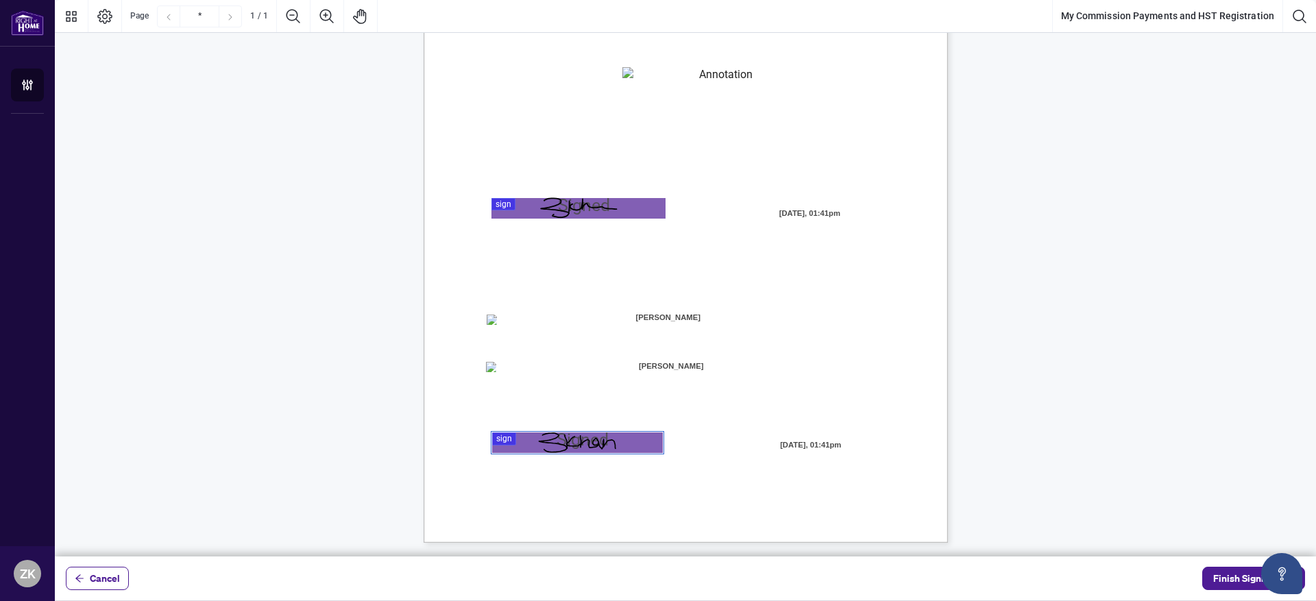
click at [781, 472] on div "MY COMMISSION PAYMENTS AND HST REGISTRATION For Right at Home Realty to pay out…" at bounding box center [751, 288] width 655 height 849
click at [1243, 578] on span "Finish Signing" at bounding box center [1244, 579] width 62 height 22
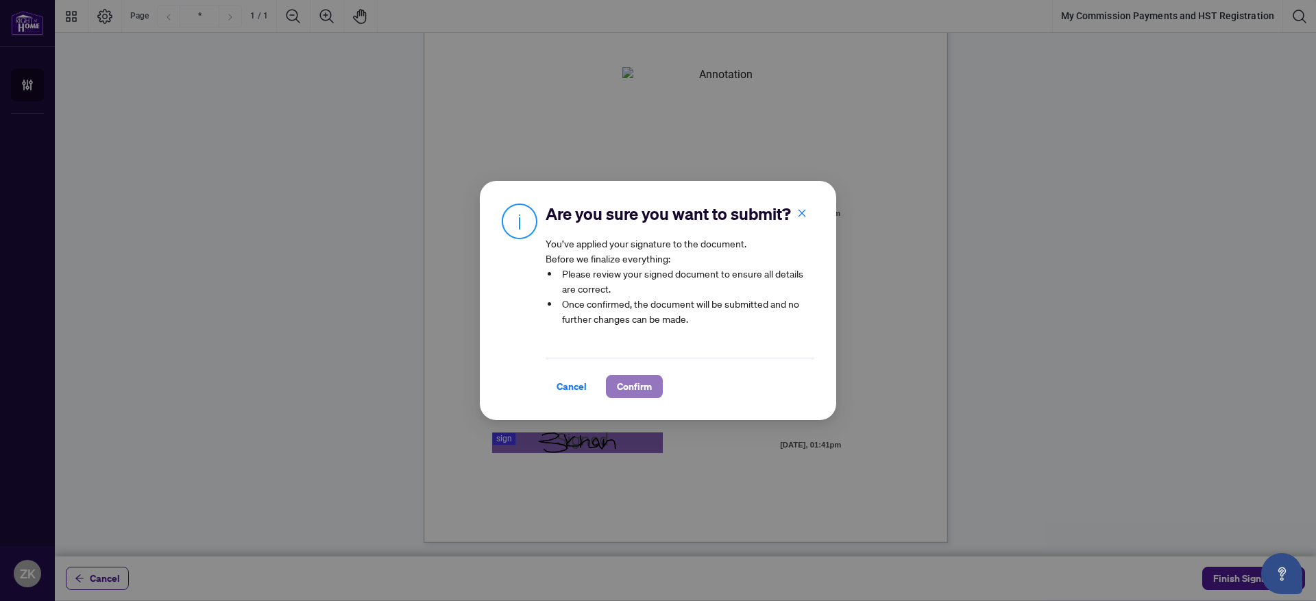
click at [630, 378] on span "Confirm" at bounding box center [634, 387] width 35 height 22
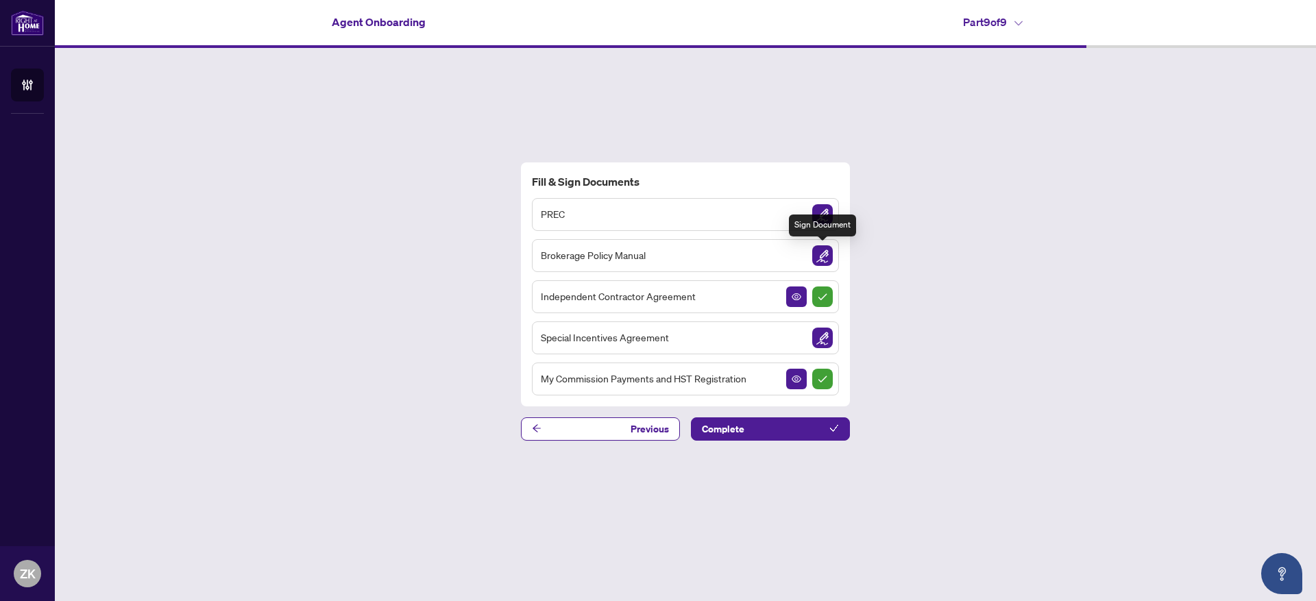
click at [824, 261] on img "Sign Document" at bounding box center [822, 255] width 21 height 21
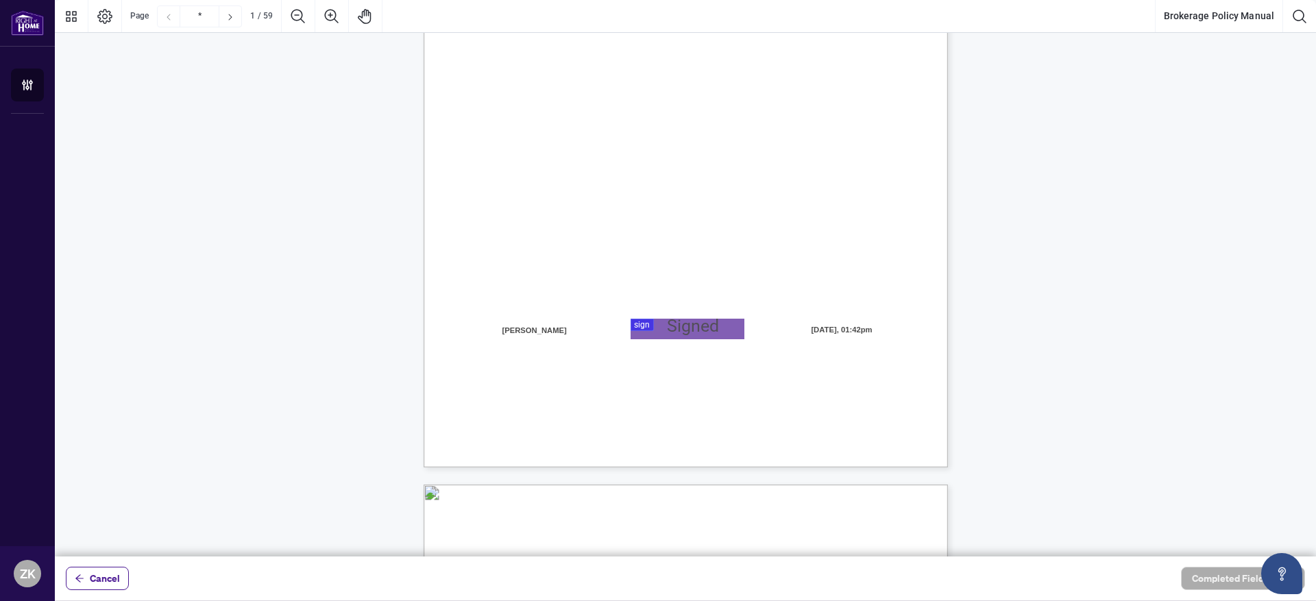
scroll to position [253, 0]
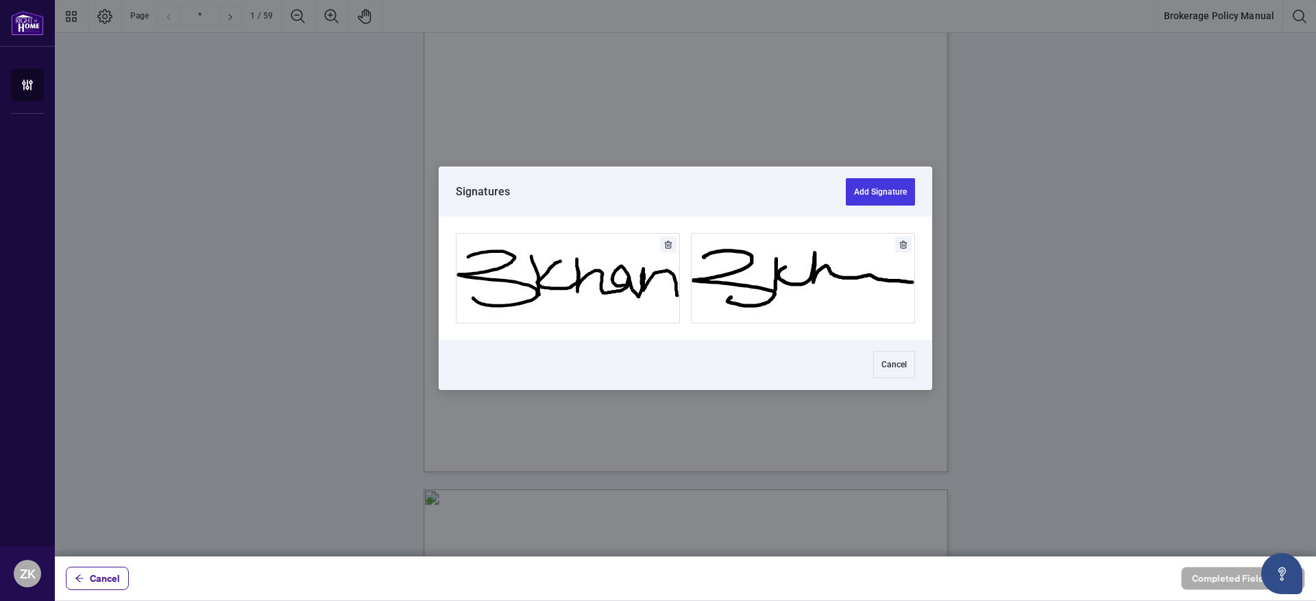
click at [694, 330] on div at bounding box center [685, 278] width 1261 height 557
click at [618, 292] on button "Add Signature" at bounding box center [568, 278] width 223 height 89
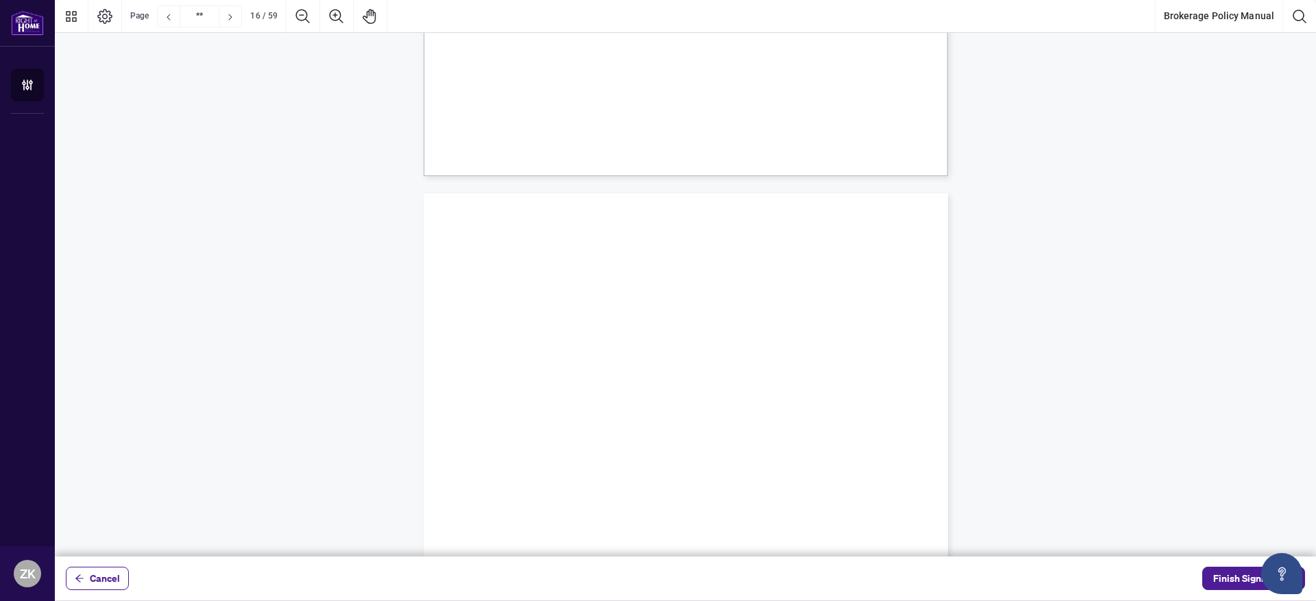
type input "**"
click at [1237, 581] on span "Finish Signing" at bounding box center [1244, 579] width 62 height 22
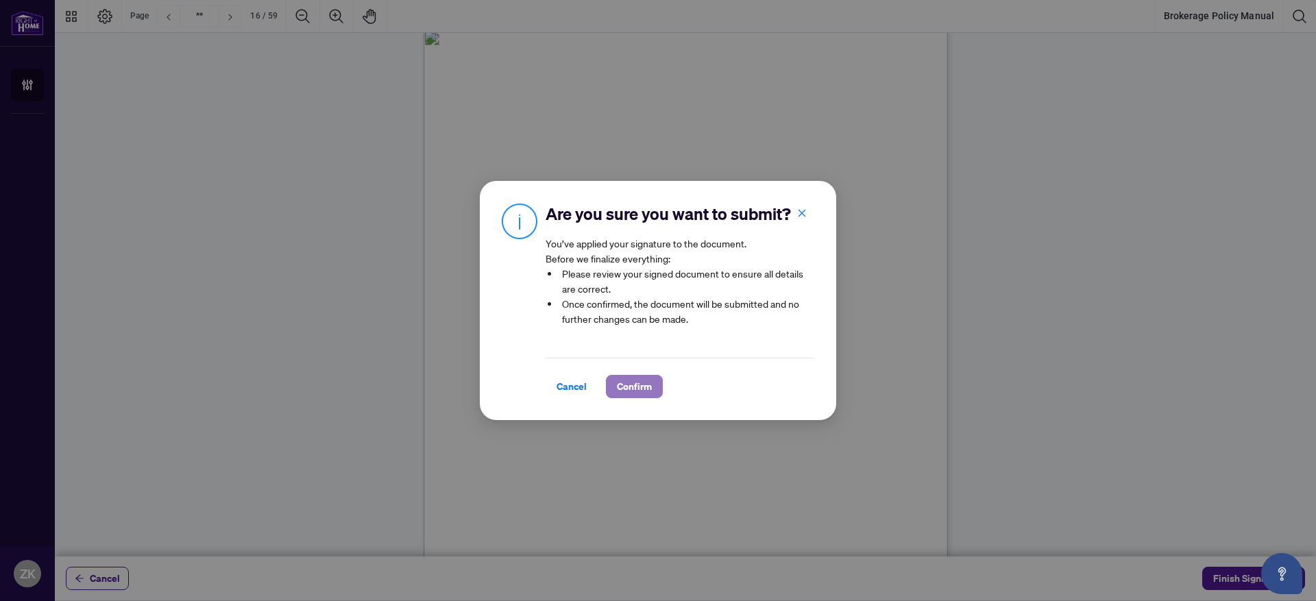
click at [651, 390] on button "Confirm" at bounding box center [634, 386] width 57 height 23
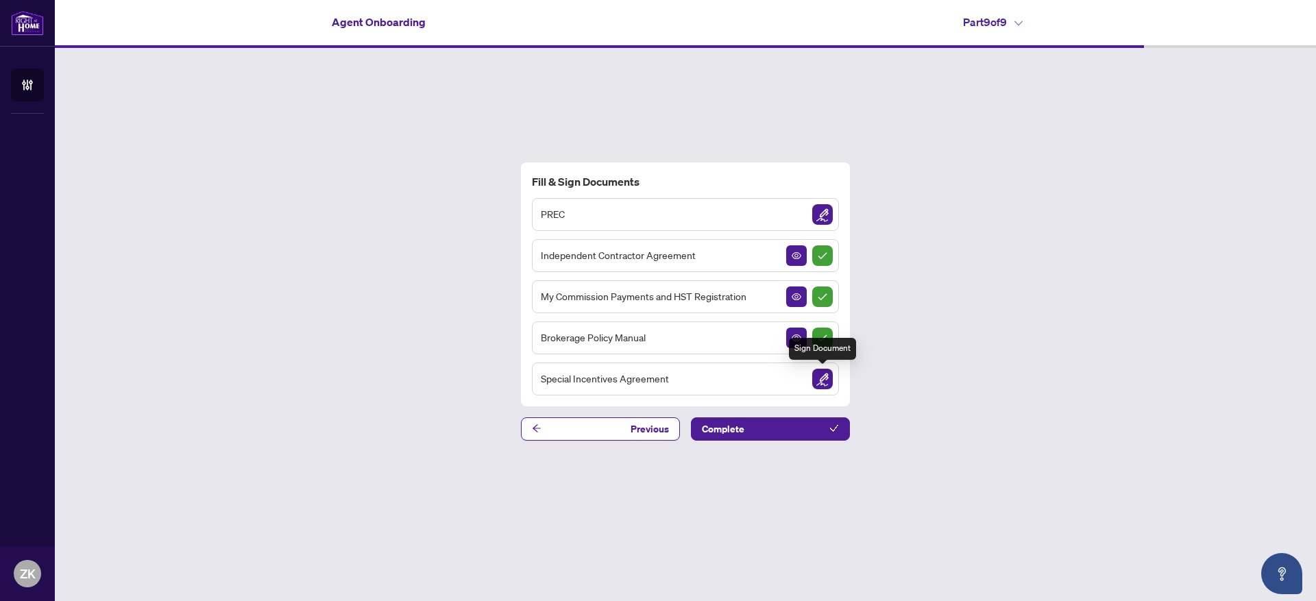
click at [821, 385] on img "Sign Document" at bounding box center [822, 379] width 21 height 21
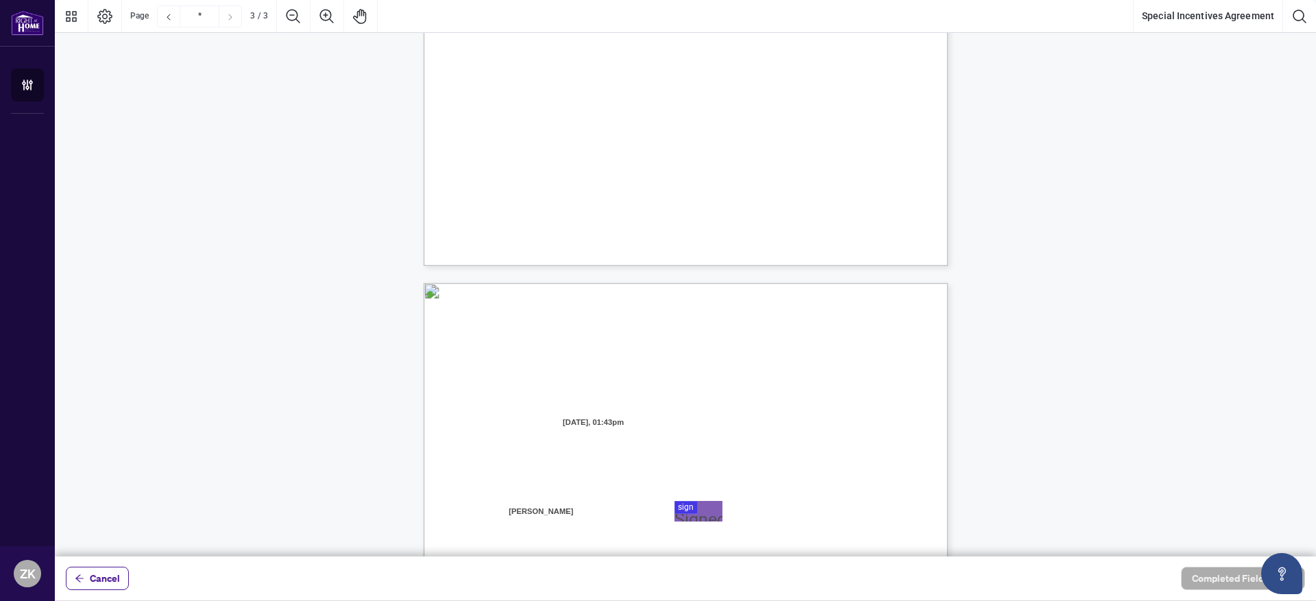
type input "*"
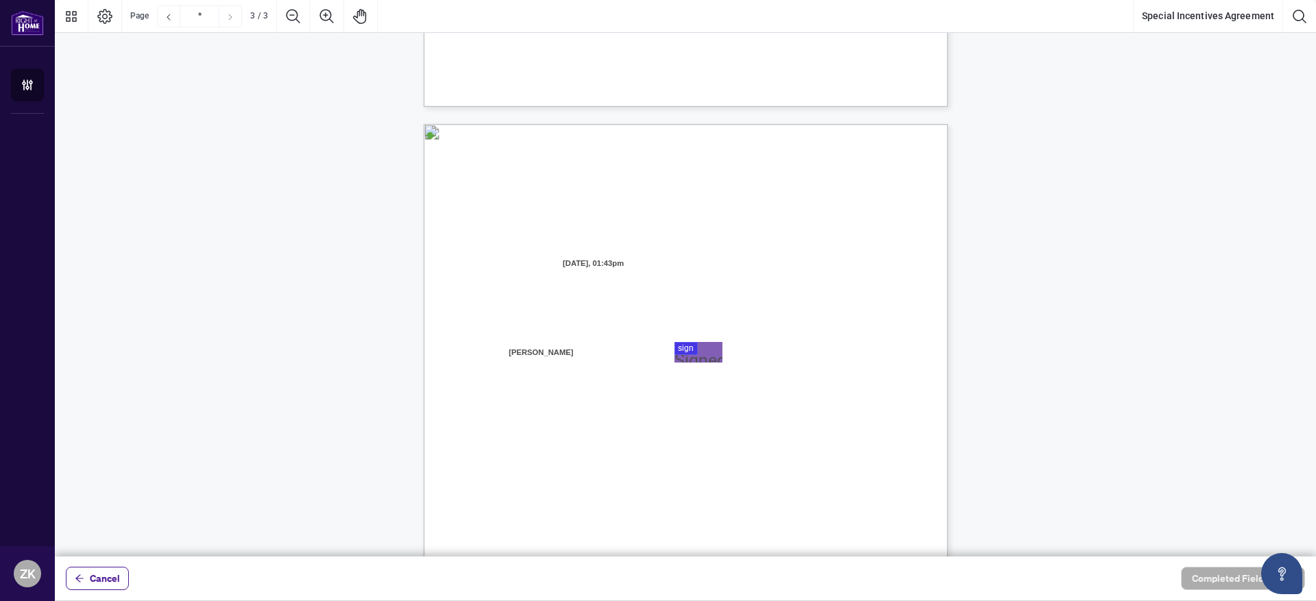
scroll to position [1330, 0]
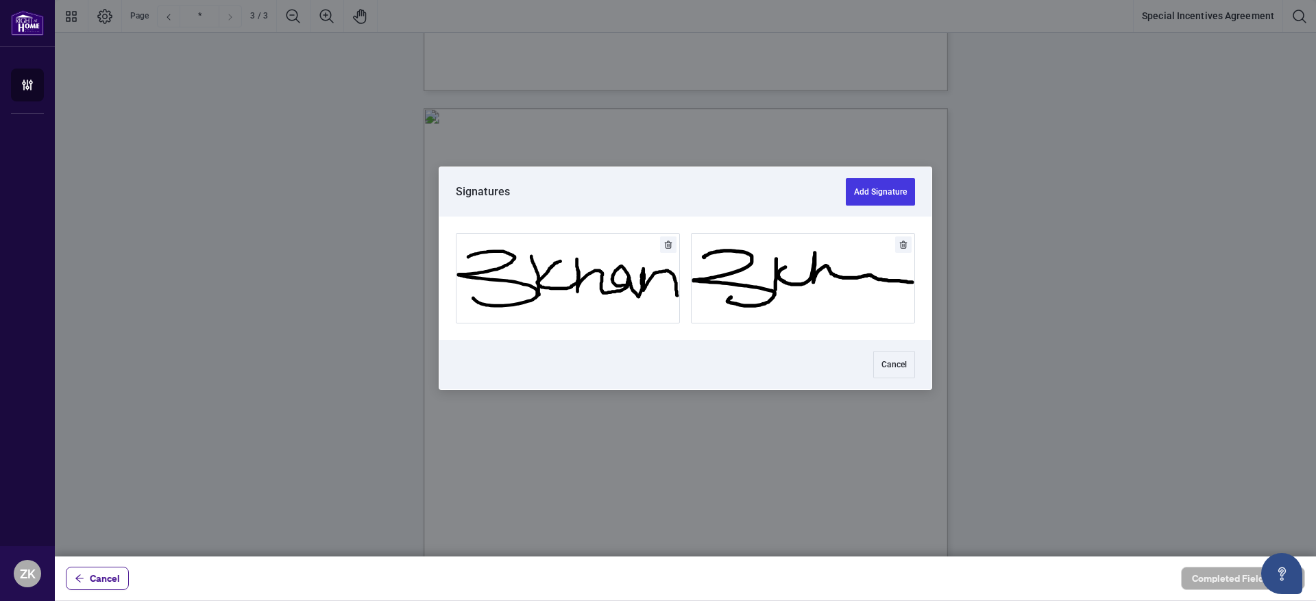
click at [693, 343] on div at bounding box center [685, 278] width 1261 height 557
click at [631, 315] on button "Add Signature" at bounding box center [568, 278] width 223 height 89
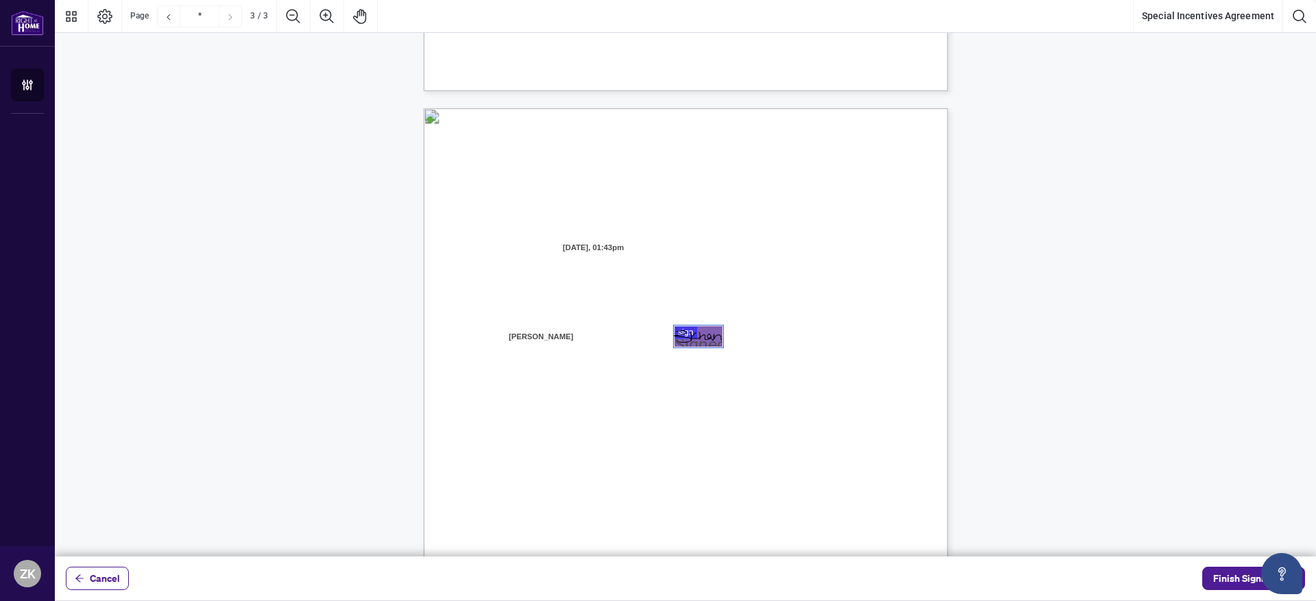
click at [777, 385] on div "Right at Home Realty, Brokerage [STREET_ADDRESS][PERSON_NAME] 416.345.6789 [DOM…" at bounding box center [751, 532] width 655 height 849
click at [778, 385] on div "Right at Home Realty, Brokerage [STREET_ADDRESS][PERSON_NAME] 416.345.6789 [DOM…" at bounding box center [751, 532] width 655 height 849
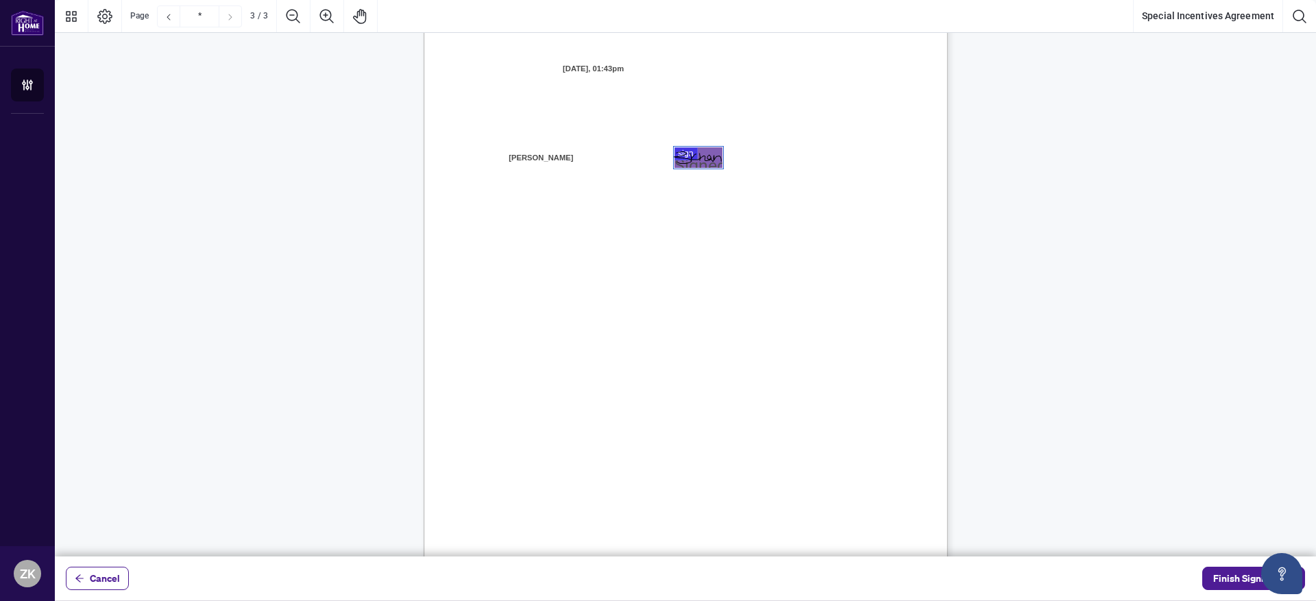
scroll to position [1518, 0]
click at [1215, 573] on button "Finish Signing" at bounding box center [1253, 578] width 103 height 23
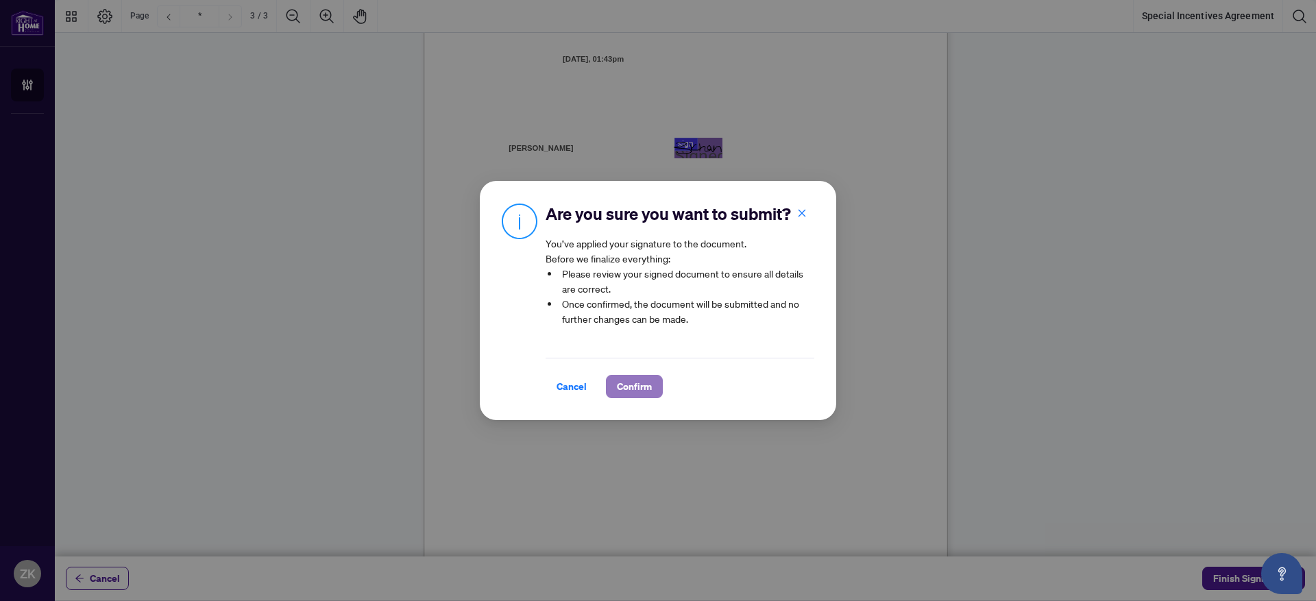
click at [644, 391] on span "Confirm" at bounding box center [634, 387] width 35 height 22
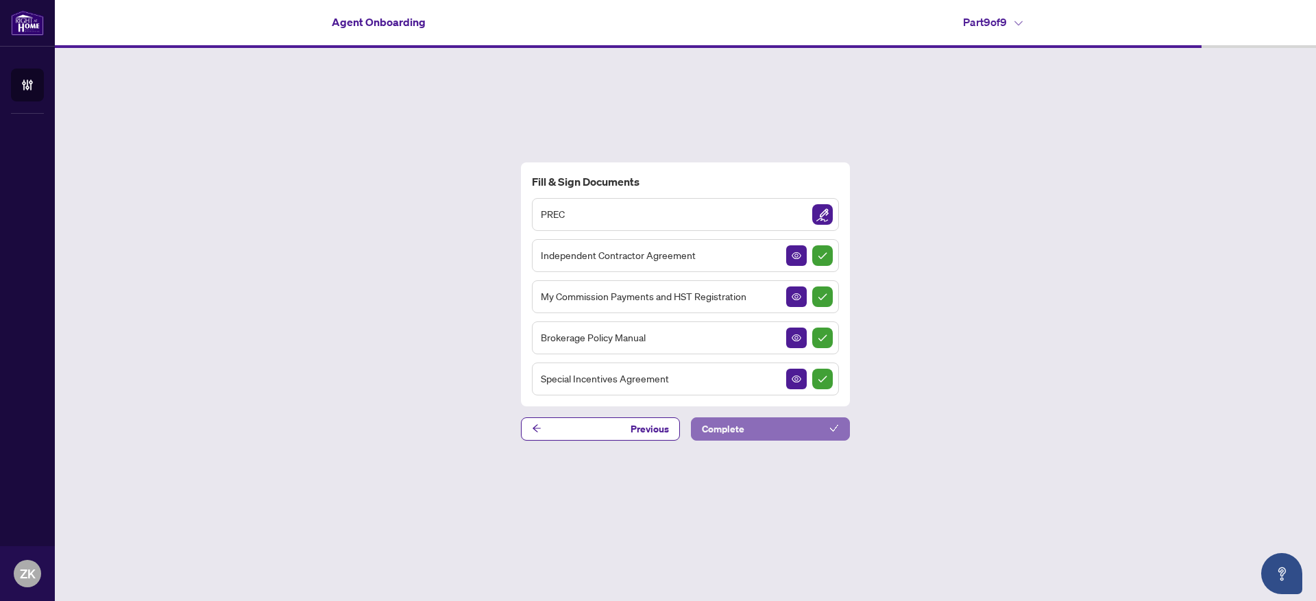
click at [775, 427] on button "Complete" at bounding box center [770, 428] width 159 height 23
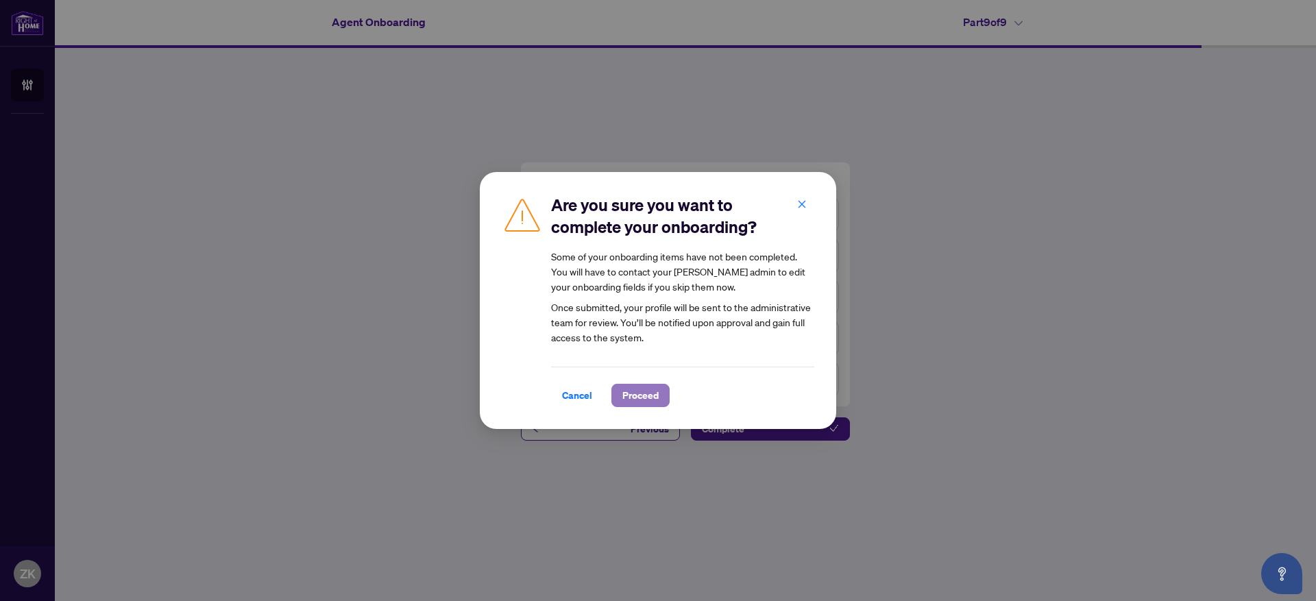
click at [627, 403] on span "Proceed" at bounding box center [640, 396] width 36 height 22
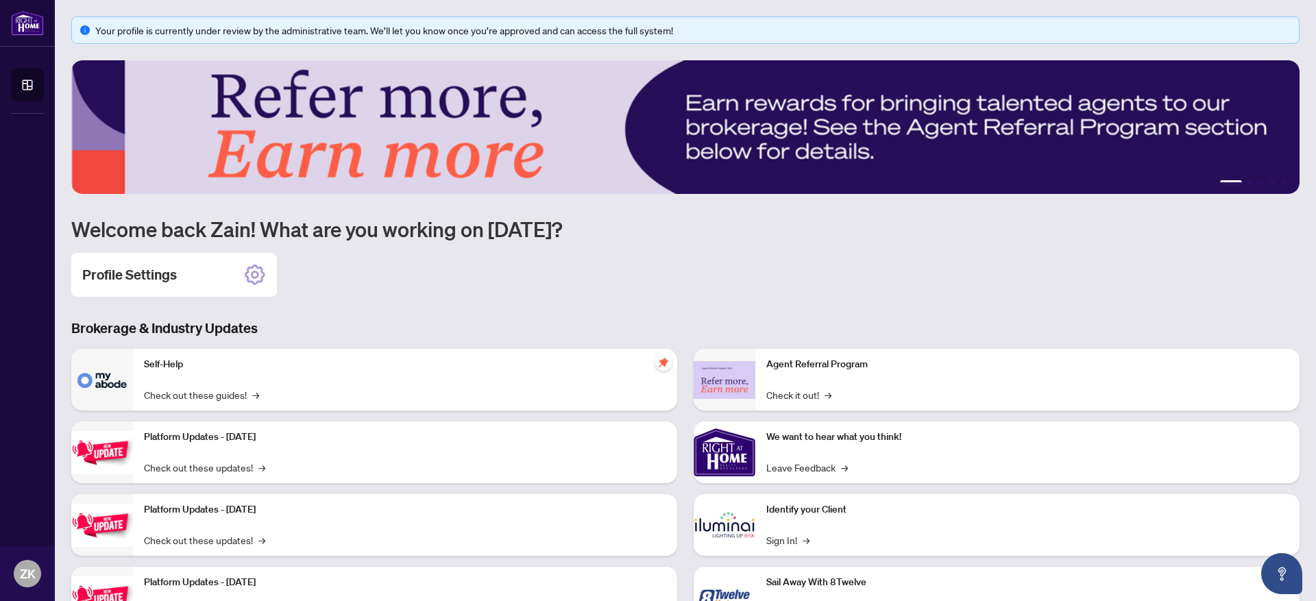
scroll to position [64, 0]
